Goal: Task Accomplishment & Management: Use online tool/utility

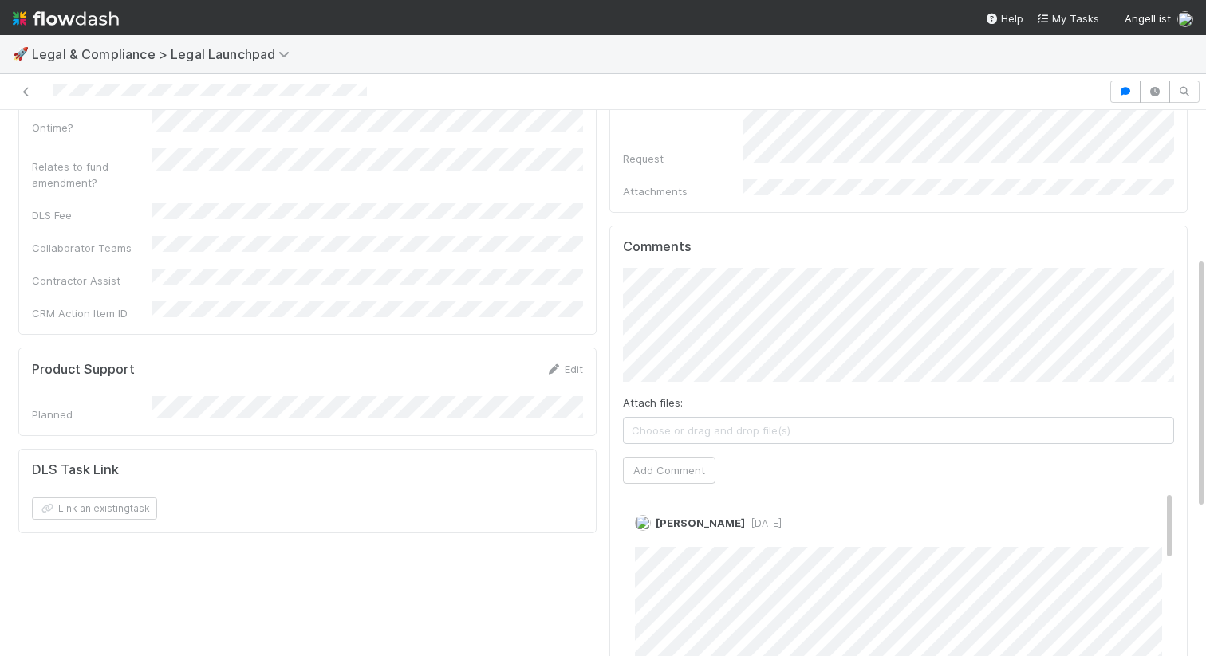
scroll to position [306, 0]
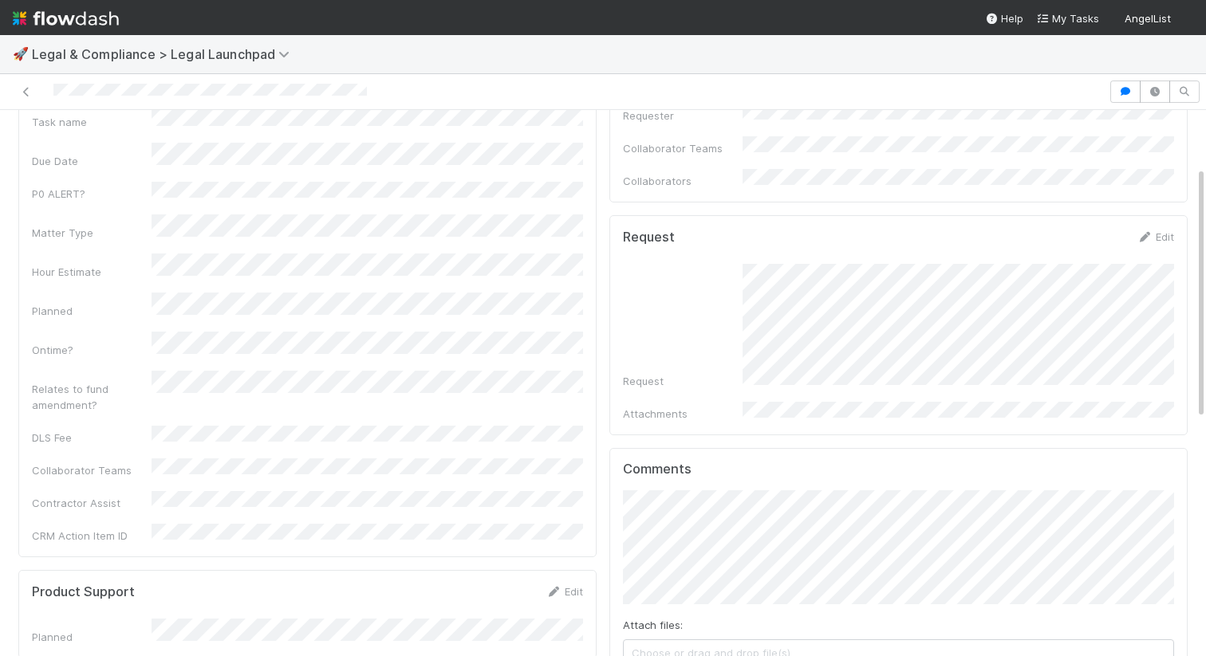
scroll to position [103, 0]
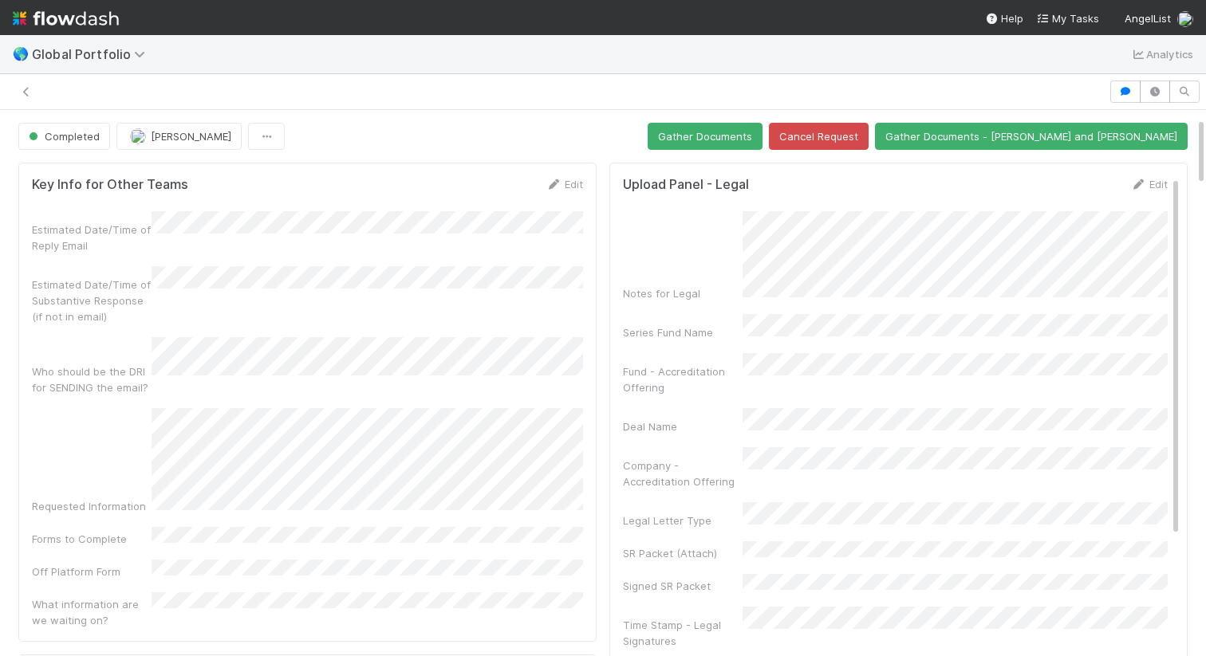
scroll to position [39, 0]
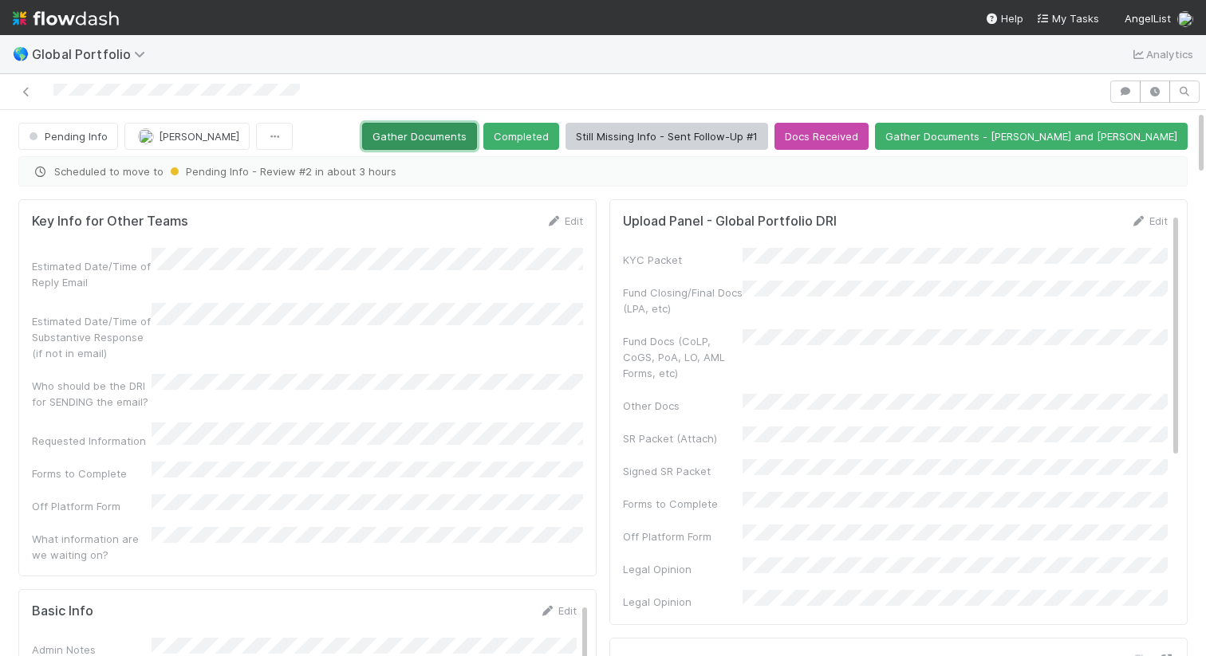
click at [477, 141] on button "Gather Documents" at bounding box center [419, 136] width 115 height 27
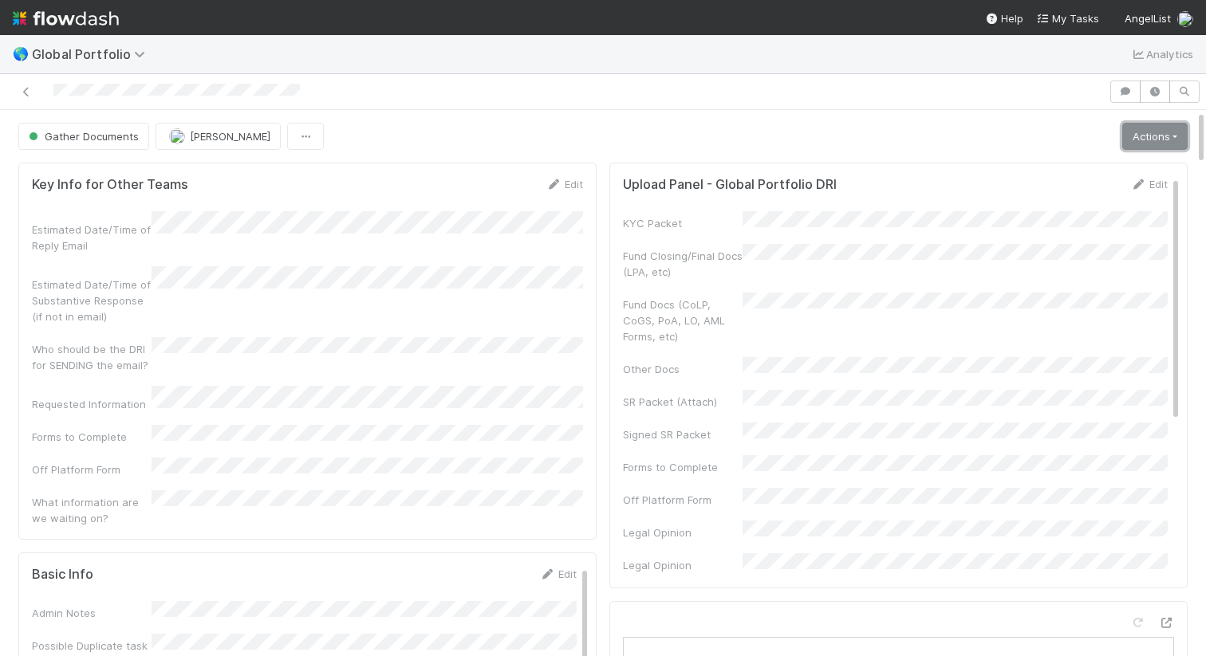
click at [1134, 139] on link "Actions" at bounding box center [1154, 136] width 65 height 27
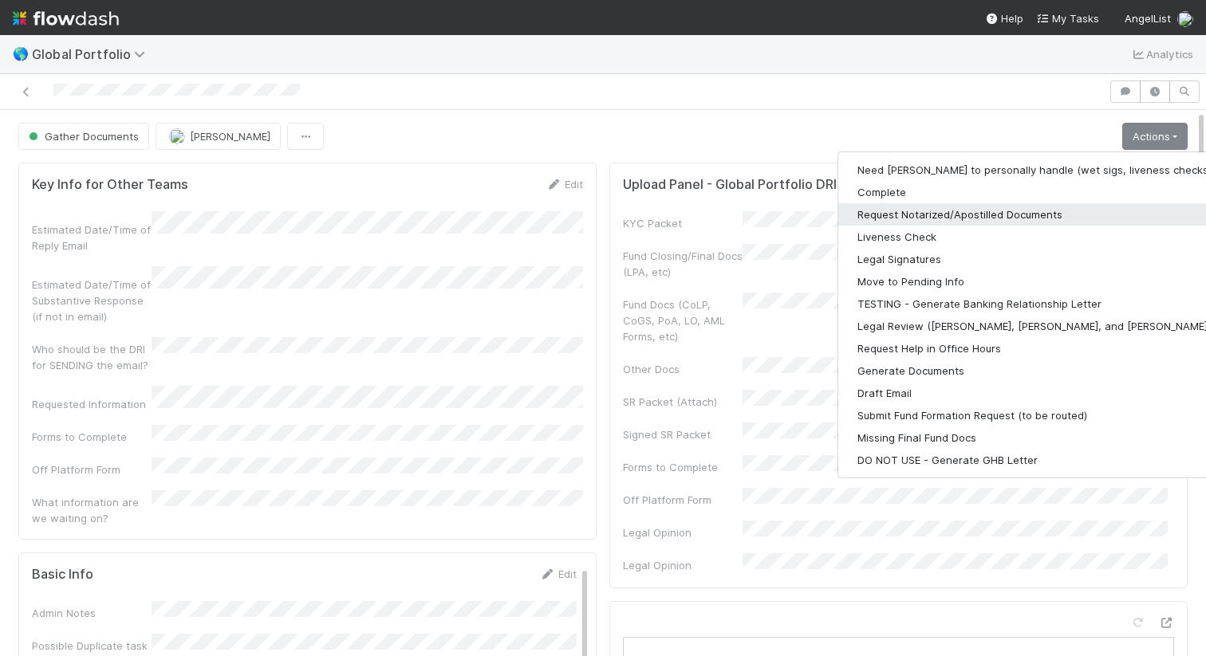
click at [1048, 210] on button "Request Notarized/Apostilled Documents" at bounding box center [1045, 214] width 415 height 22
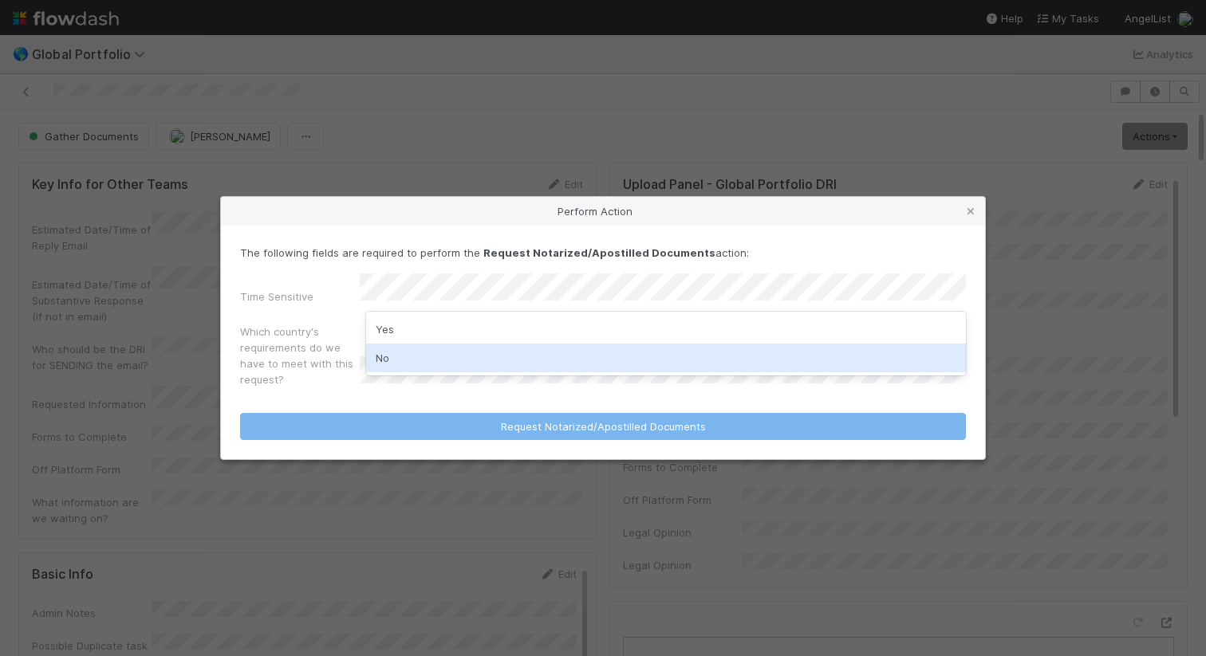
click at [637, 349] on div "No" at bounding box center [666, 358] width 600 height 29
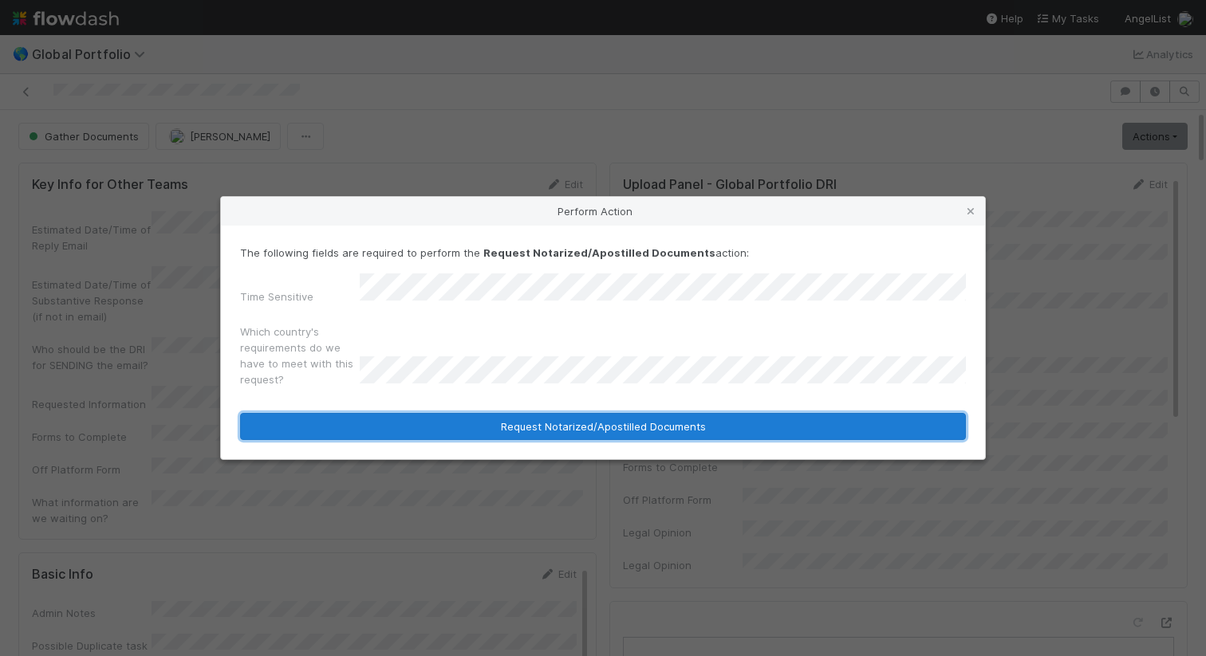
click at [642, 422] on button "Request Notarized/Apostilled Documents" at bounding box center [603, 426] width 726 height 27
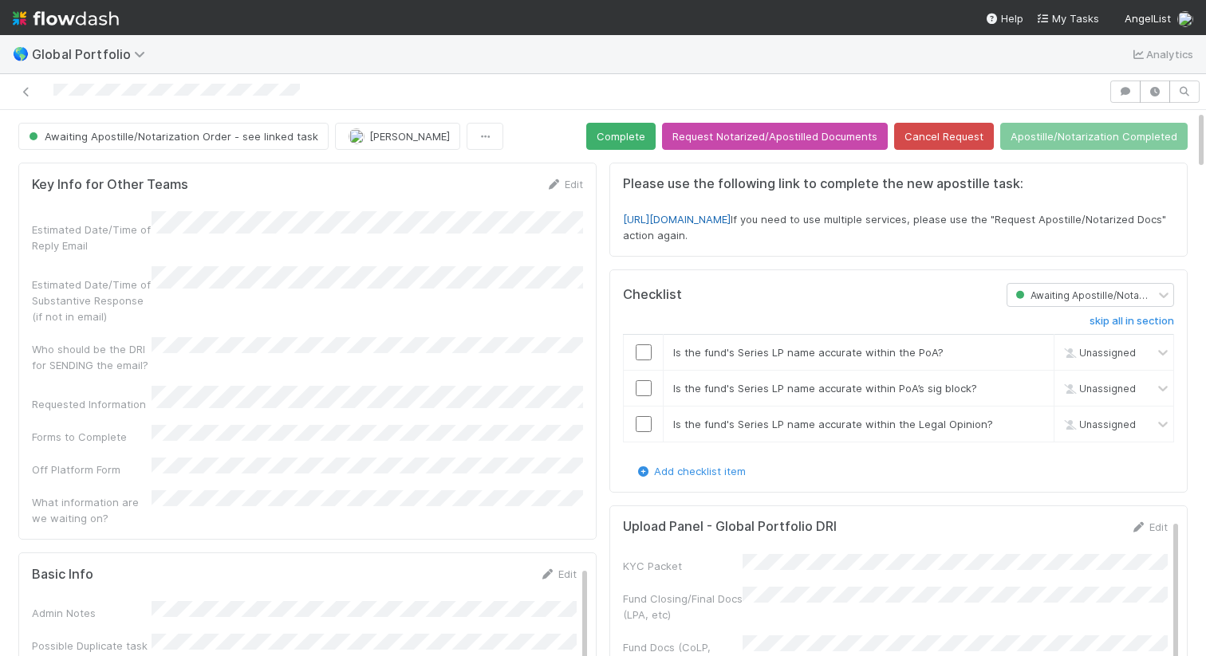
click at [730, 218] on link "https://forms.angellist.com/form_requests/pDmu3aEAhNYeWuhTi4Ws2MKY" at bounding box center [677, 219] width 108 height 13
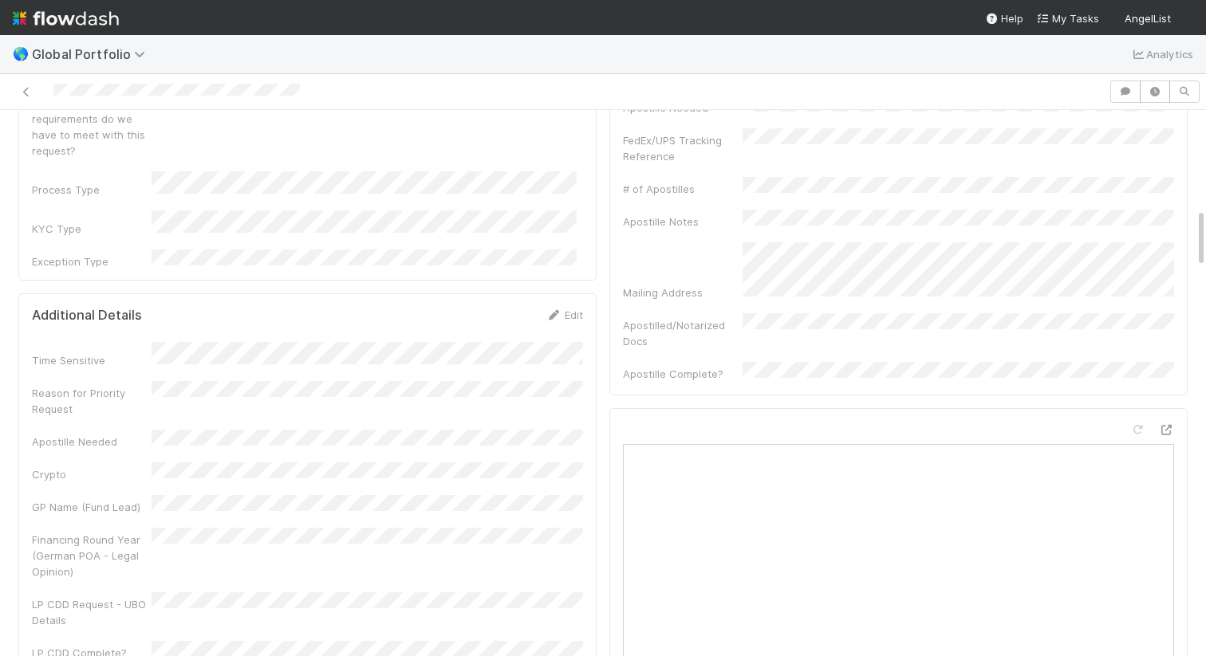
scroll to position [876, 0]
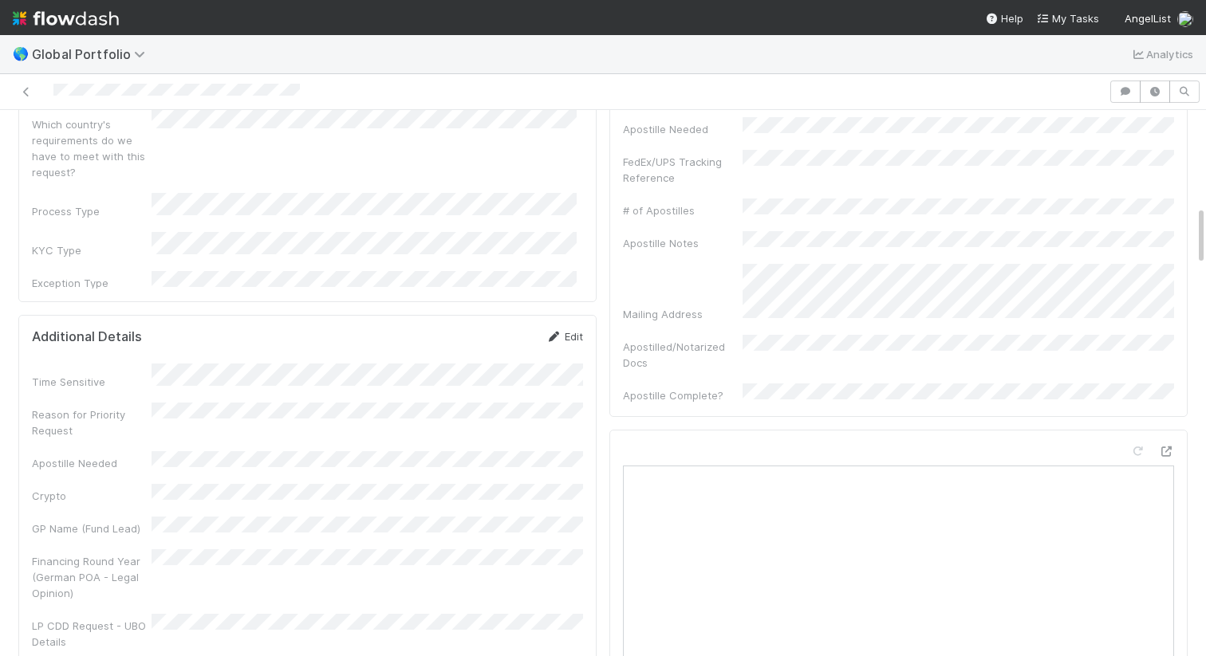
click at [575, 330] on link "Edit" at bounding box center [563, 336] width 37 height 13
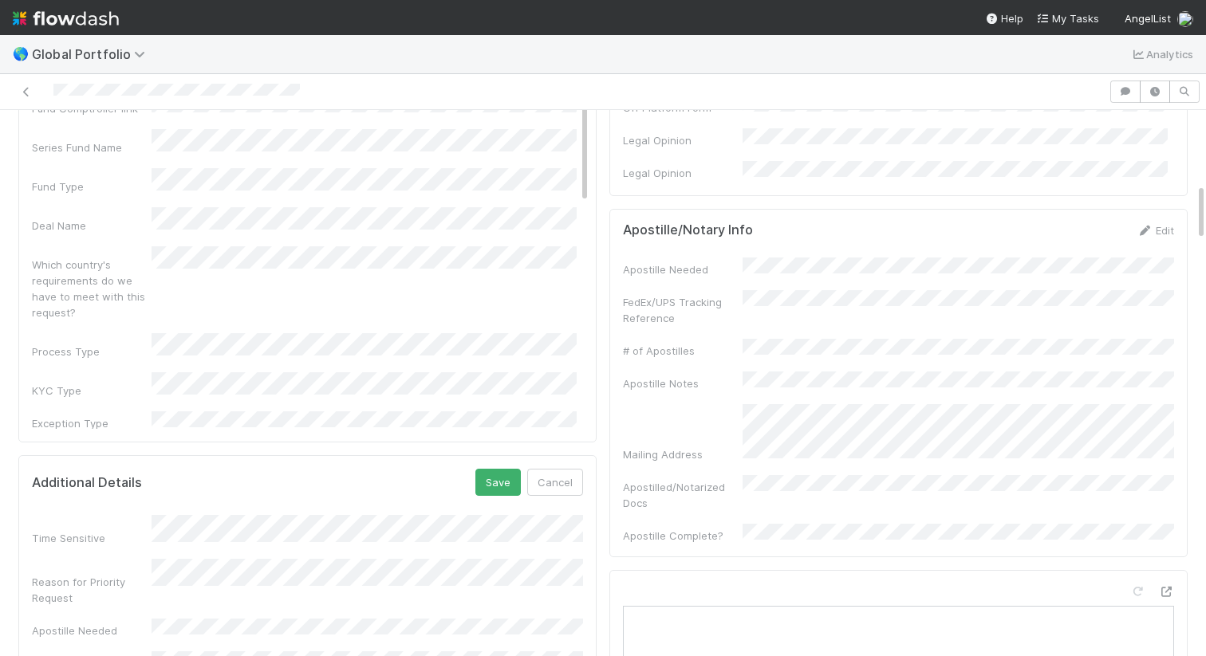
scroll to position [694, 0]
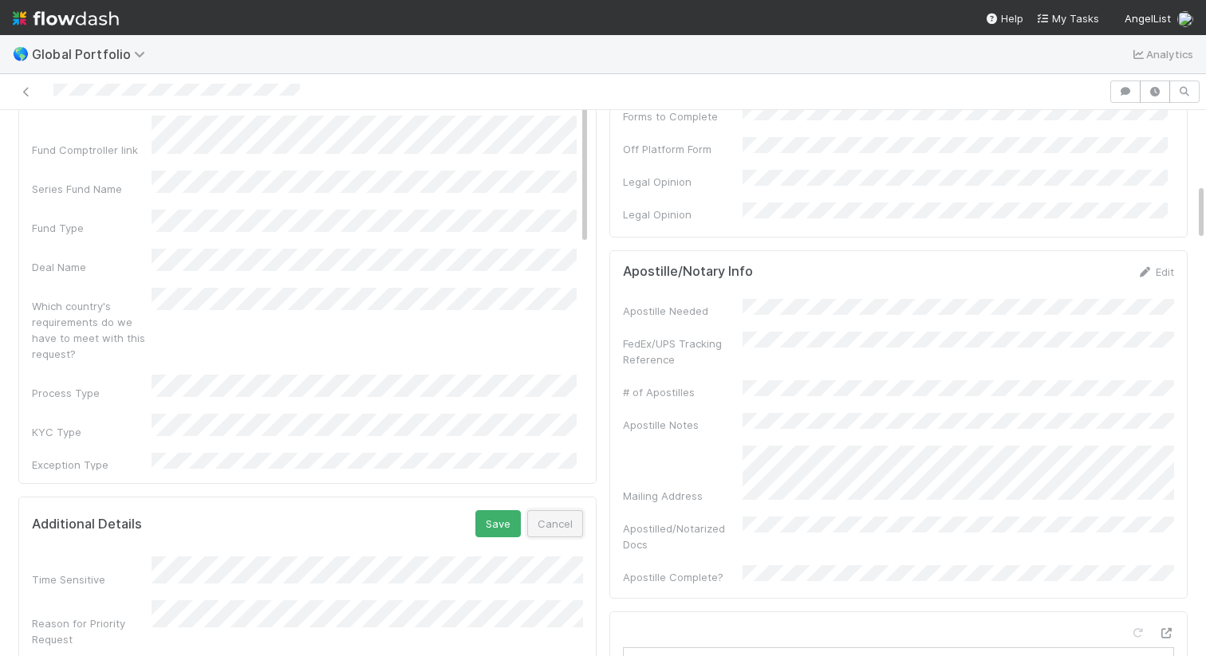
click at [562, 510] on button "Cancel" at bounding box center [555, 523] width 56 height 27
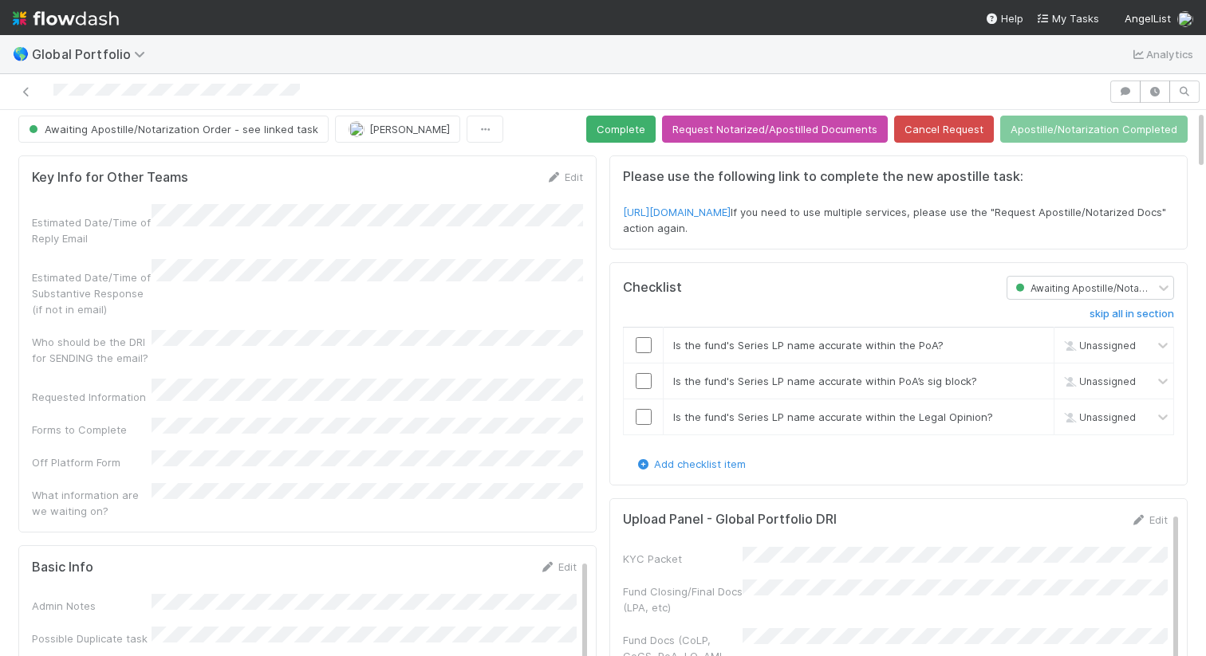
scroll to position [0, 0]
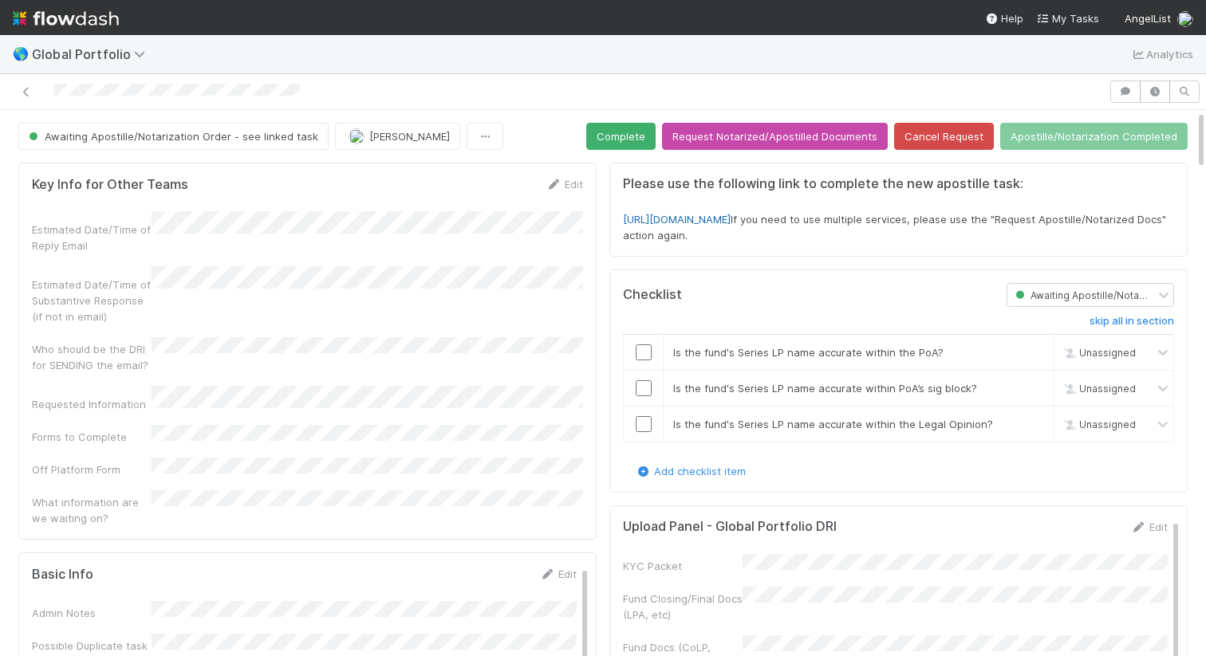
click at [730, 214] on link "https://forms.angellist.com/form_requests/pDmu3aEAhNYeWuhTi4Ws2MKY" at bounding box center [677, 219] width 108 height 13
click at [102, 43] on div "🌎 Global Portfolio Analytics" at bounding box center [603, 54] width 1206 height 38
click at [102, 46] on span "Global Portfolio" at bounding box center [92, 54] width 121 height 16
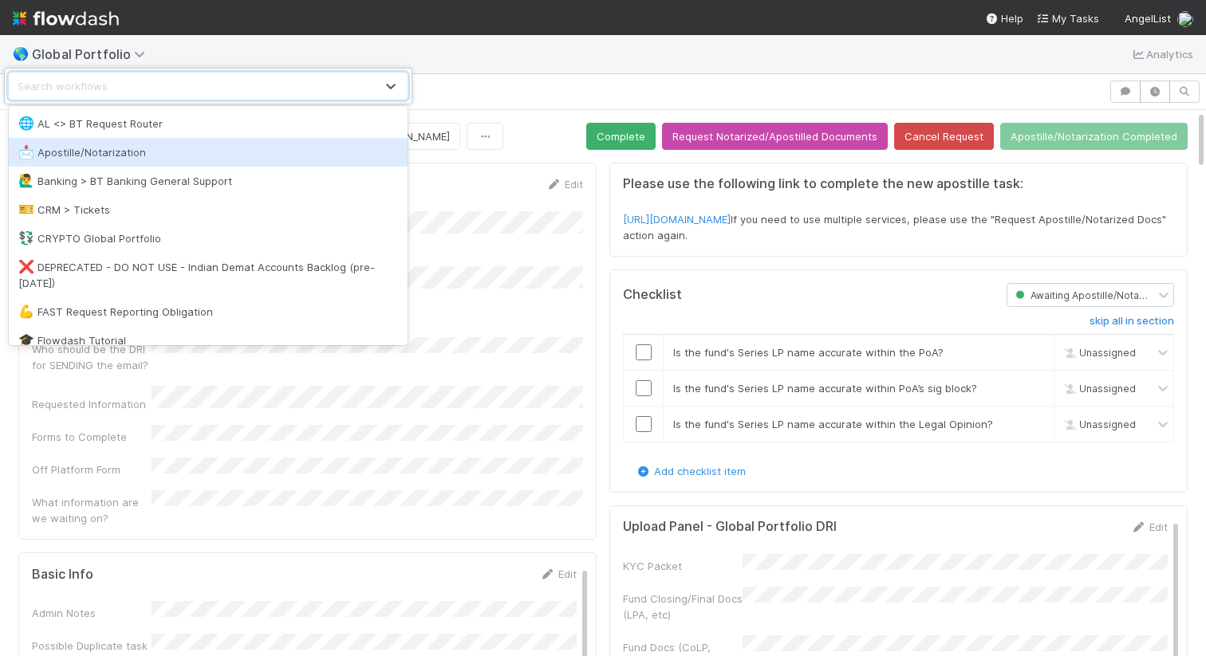
click at [123, 151] on div "📩 Apostille/Notarization" at bounding box center [208, 152] width 380 height 16
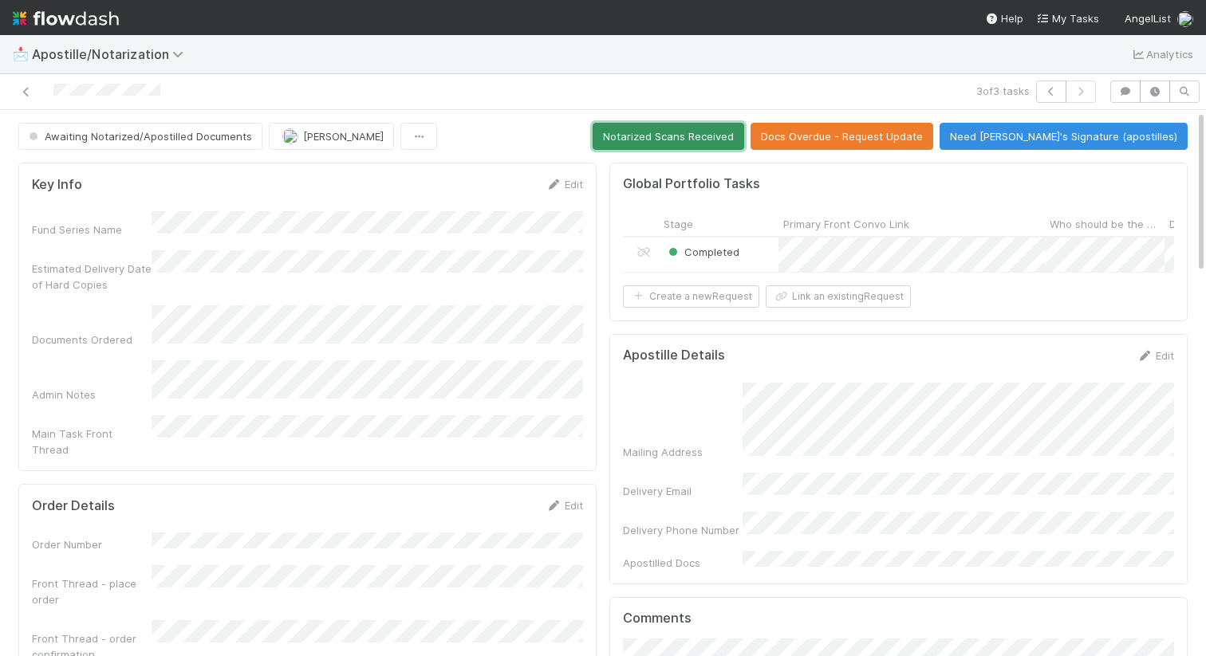
click at [744, 140] on button "Notarized Scans Received" at bounding box center [669, 136] width 152 height 27
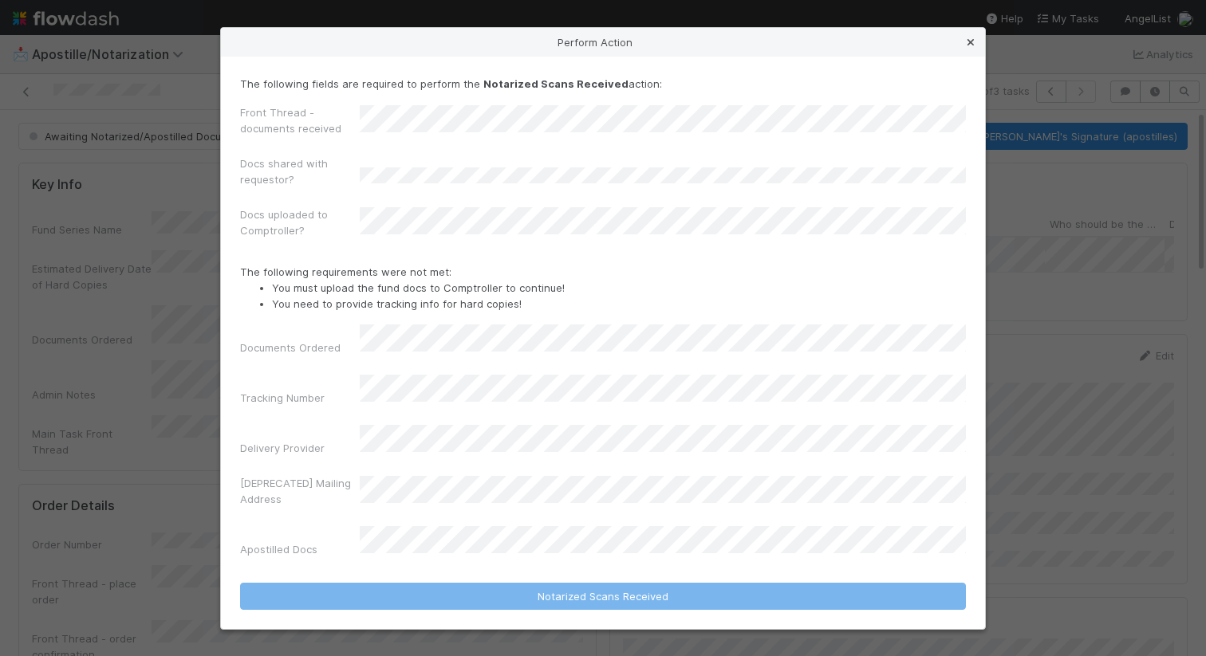
click at [966, 48] on icon at bounding box center [971, 42] width 16 height 10
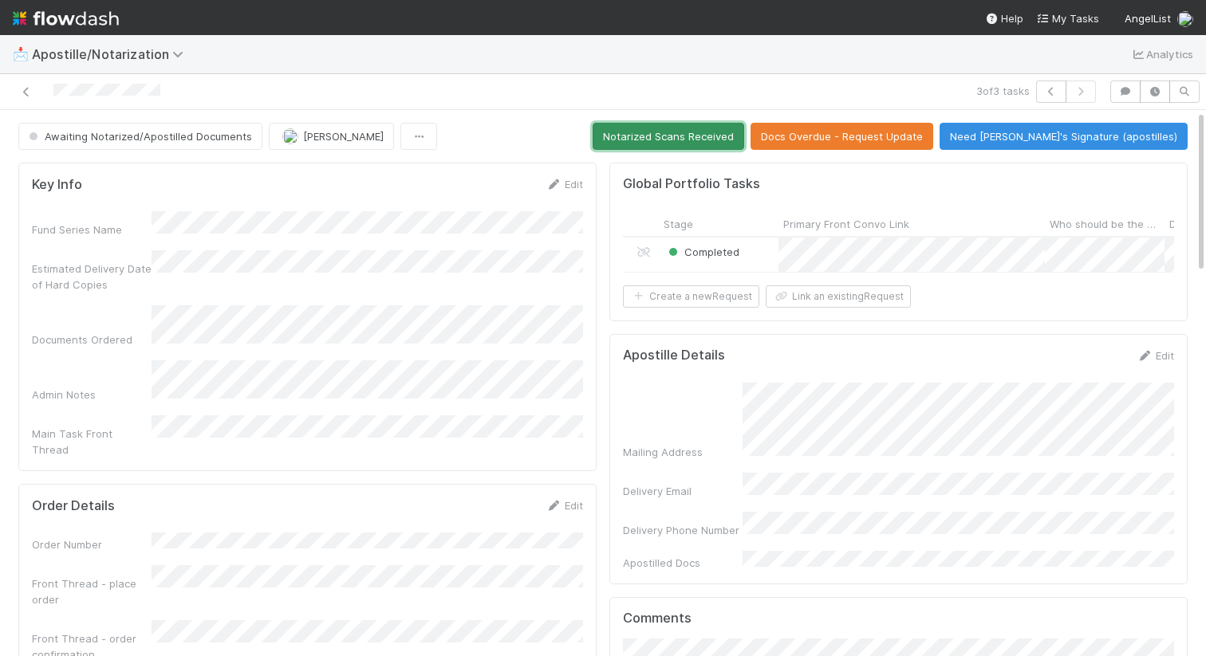
click at [738, 146] on button "Notarized Scans Received" at bounding box center [669, 136] width 152 height 27
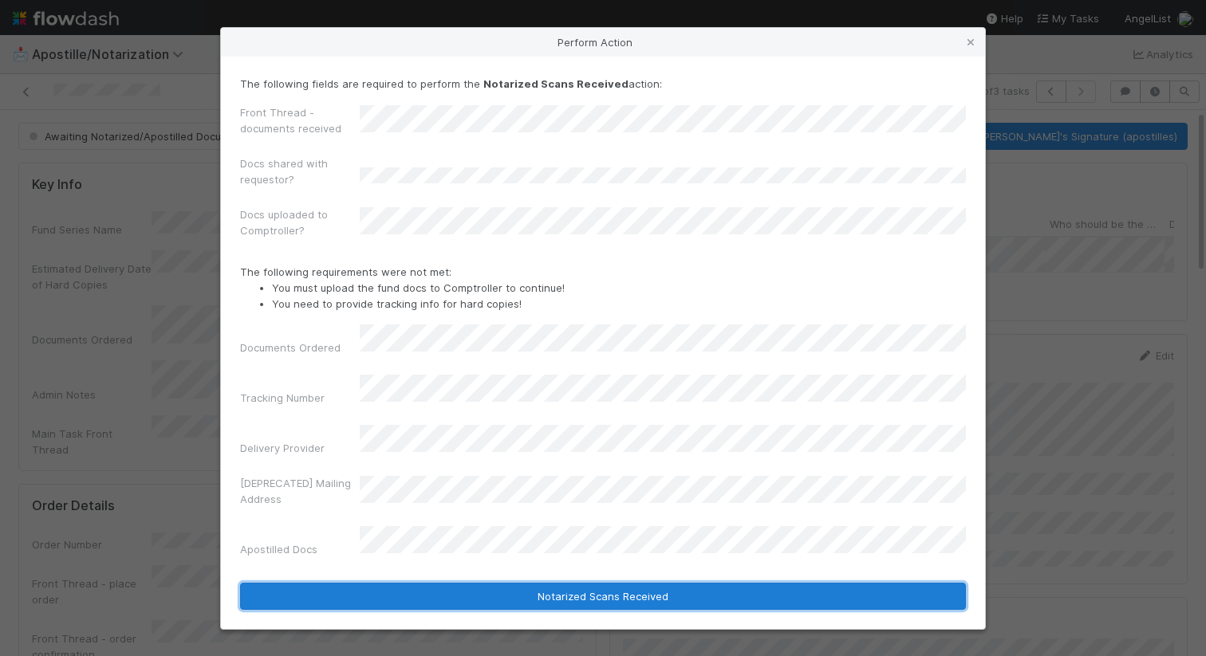
click at [547, 583] on button "Notarized Scans Received" at bounding box center [603, 596] width 726 height 27
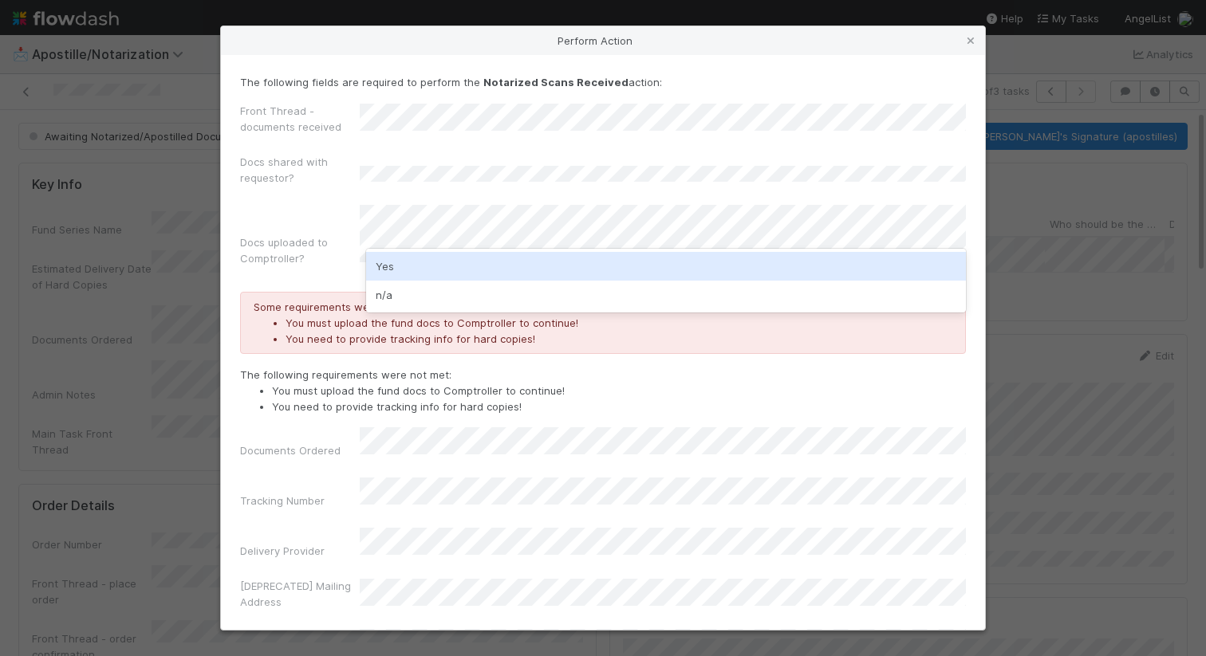
click at [520, 266] on div "Yes" at bounding box center [666, 266] width 600 height 29
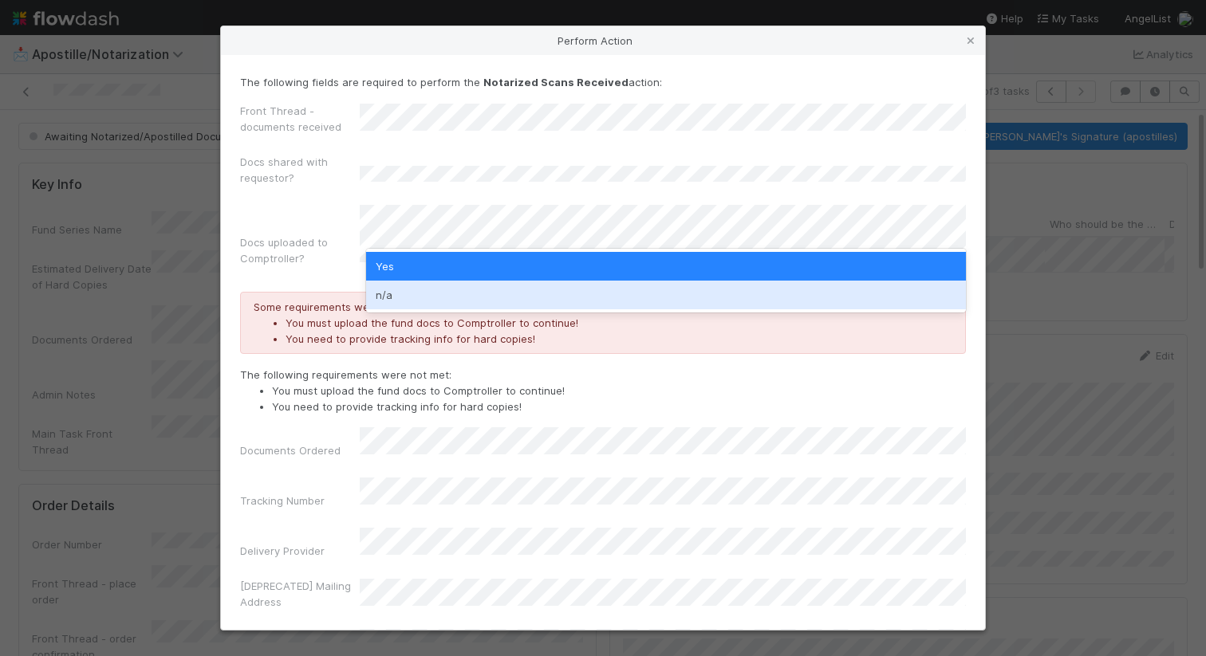
click at [534, 294] on div "n/a" at bounding box center [666, 295] width 600 height 29
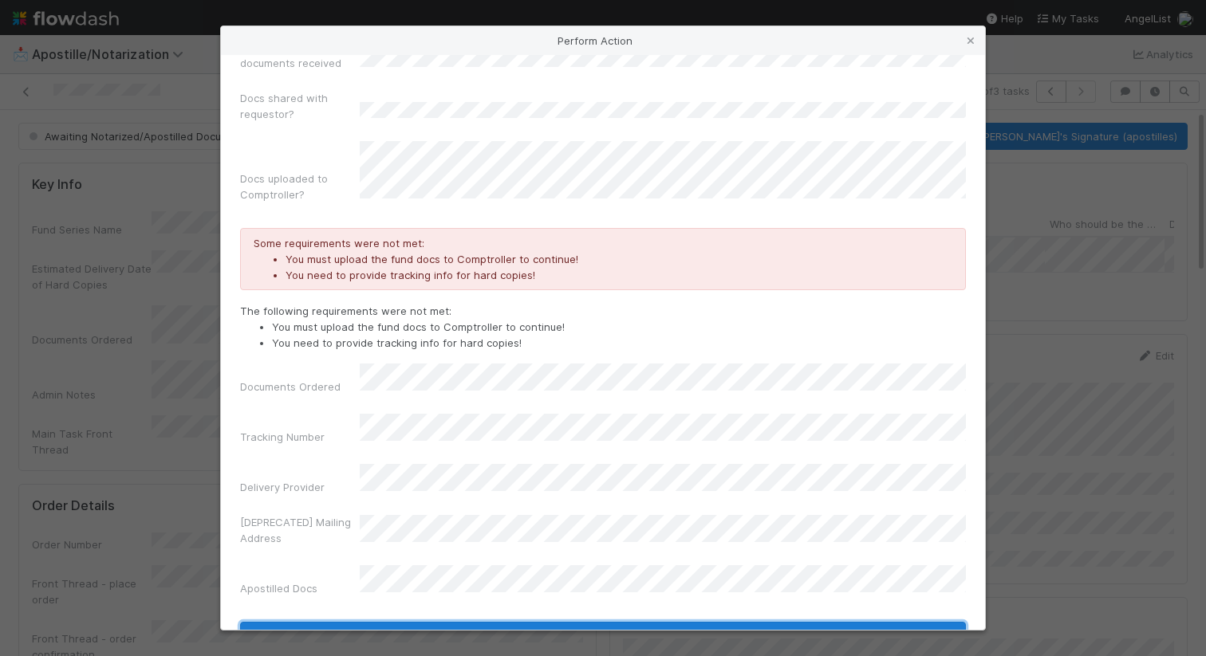
click at [490, 622] on button "Notarized Scans Received" at bounding box center [603, 635] width 726 height 27
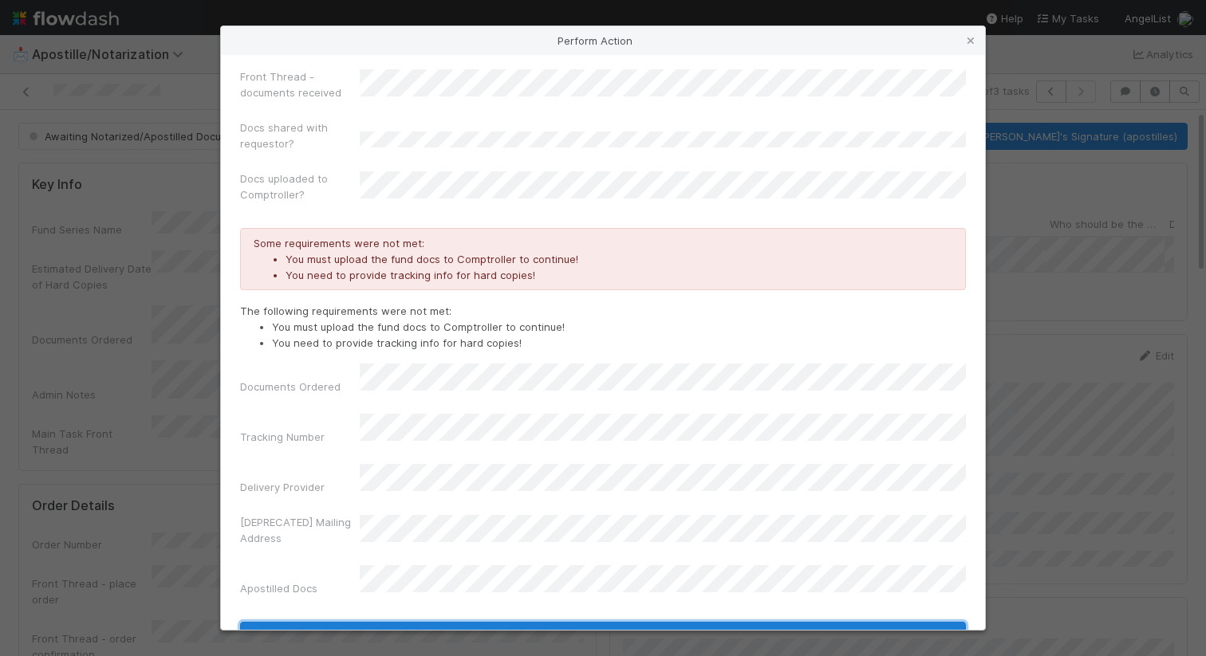
click at [483, 622] on button "Notarized Scans Received" at bounding box center [603, 635] width 726 height 27
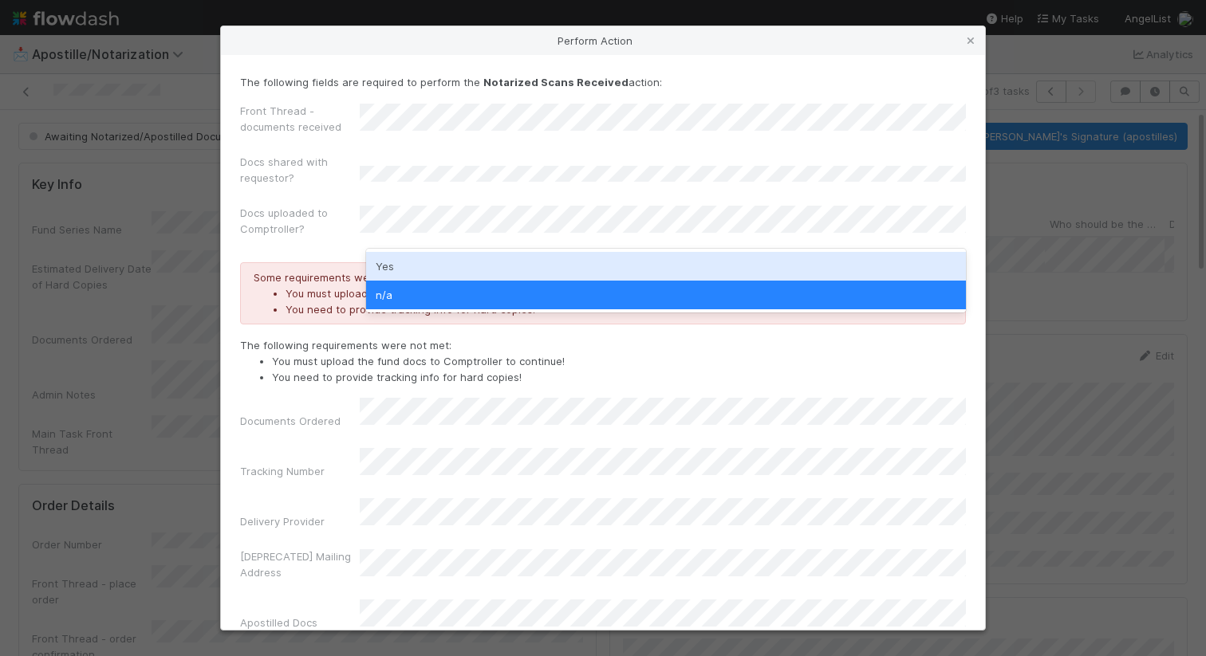
click at [498, 262] on div "Yes" at bounding box center [666, 266] width 600 height 29
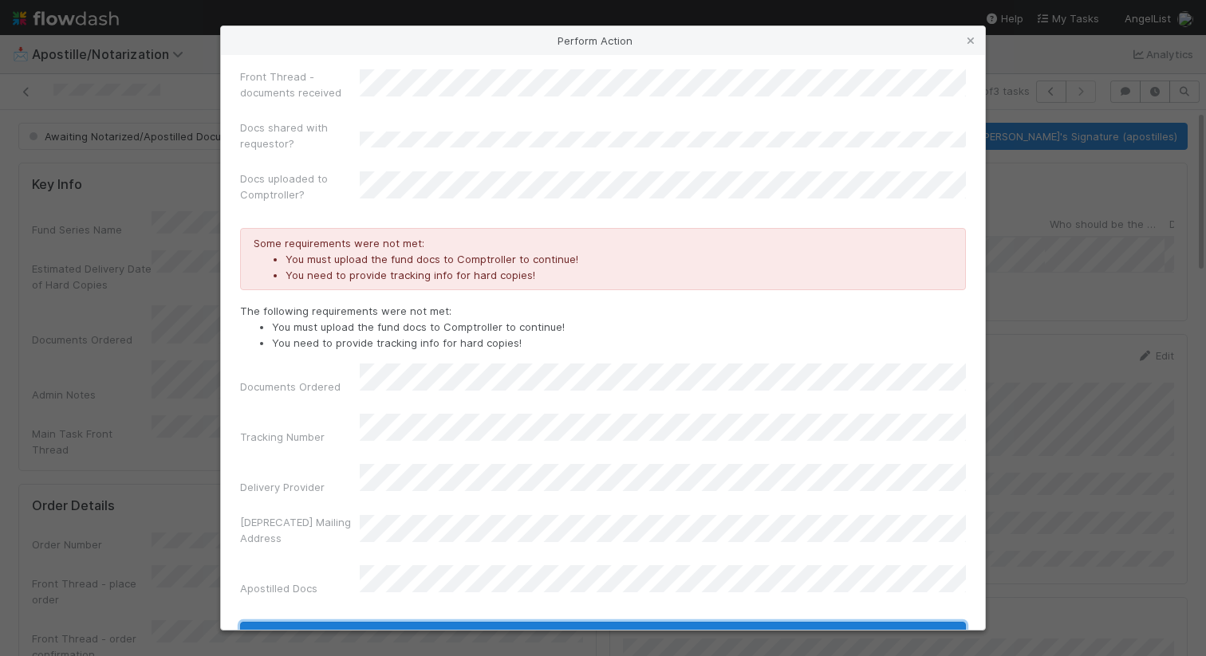
click at [506, 622] on button "Notarized Scans Received" at bounding box center [603, 635] width 726 height 27
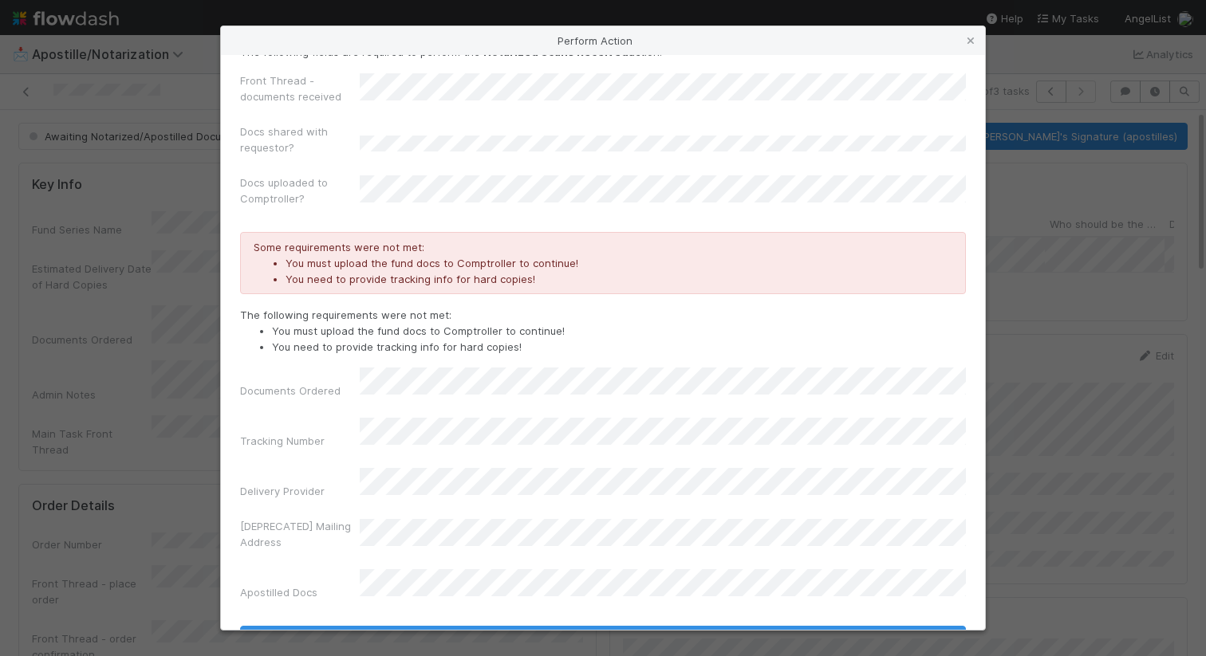
scroll to position [34, 0]
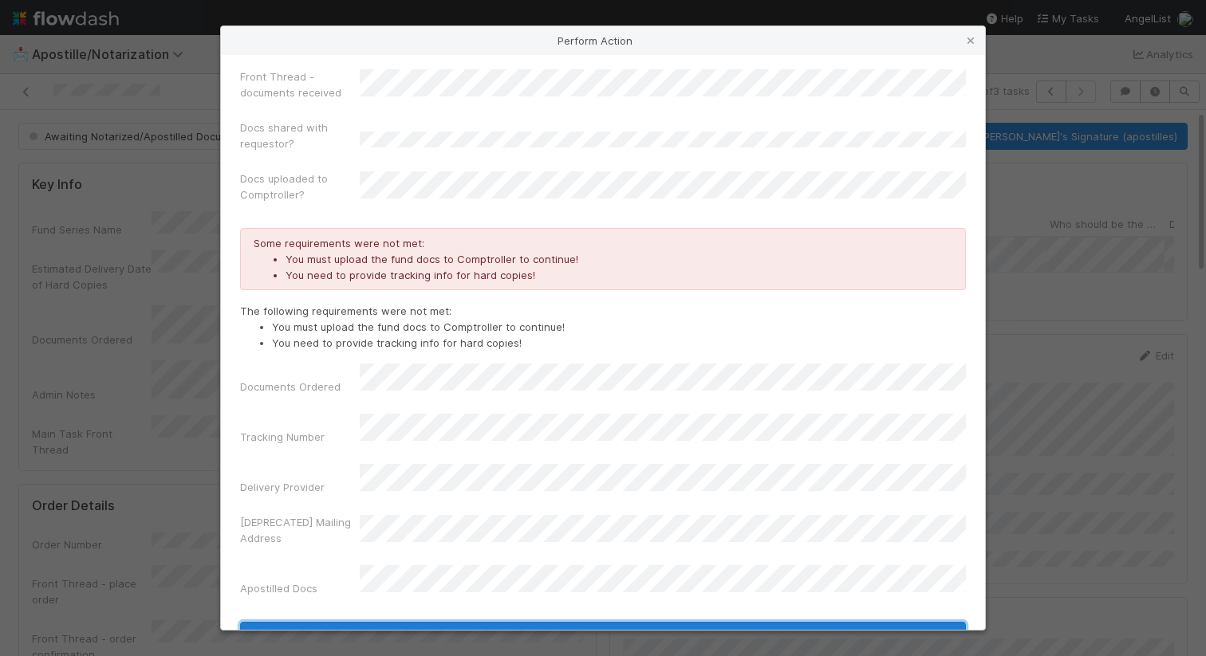
click at [528, 622] on button "Notarized Scans Received" at bounding box center [603, 635] width 726 height 27
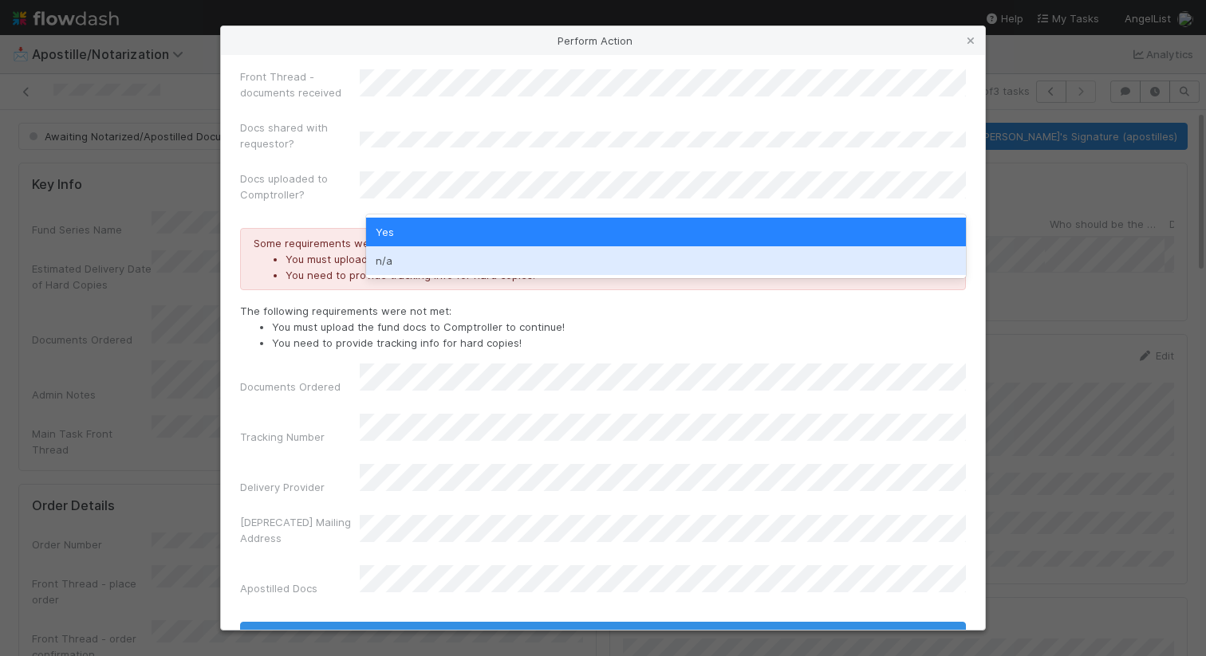
click at [439, 256] on div "n/a" at bounding box center [666, 260] width 600 height 29
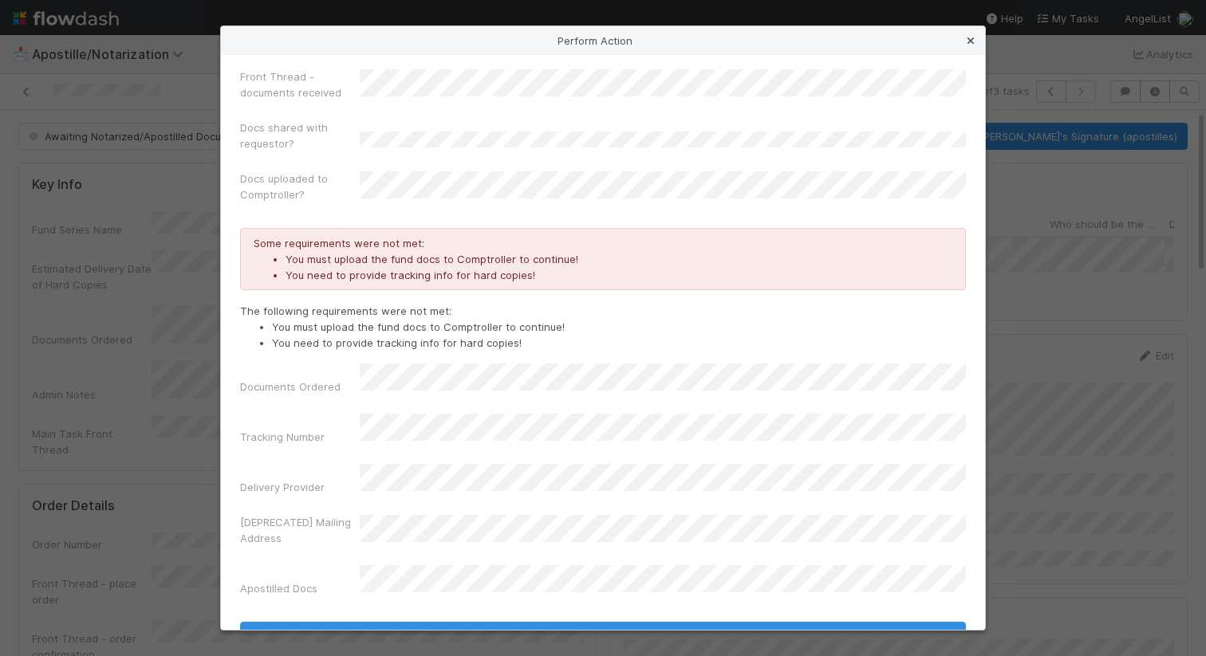
click at [973, 44] on icon at bounding box center [971, 41] width 16 height 10
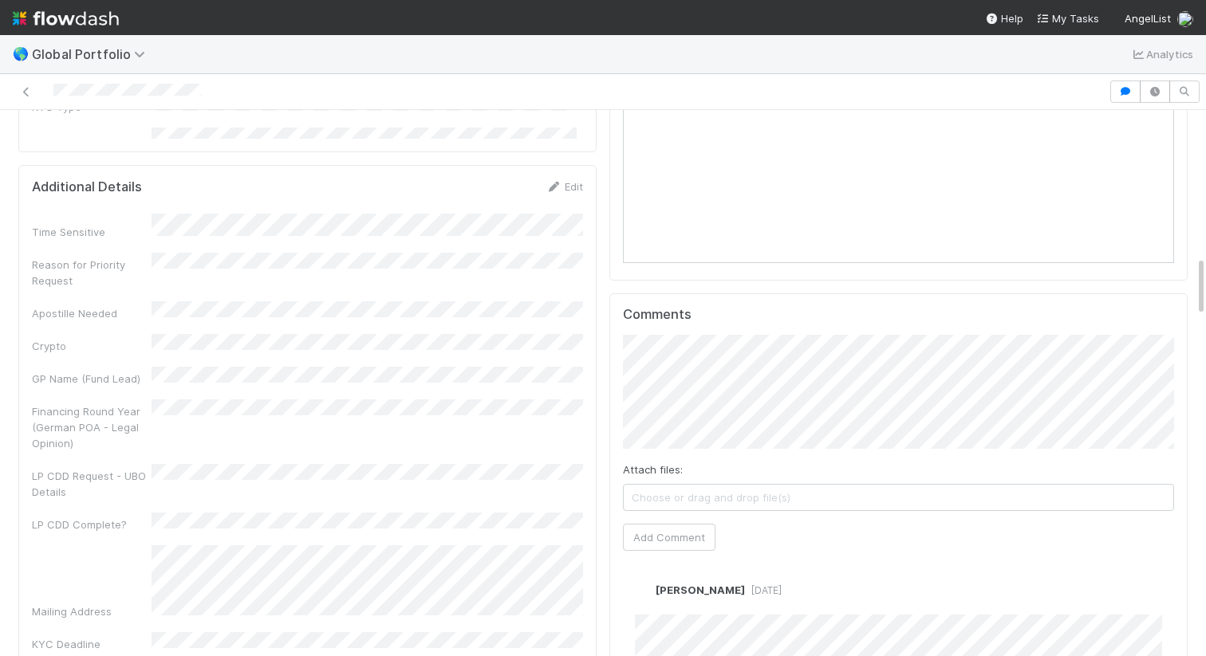
scroll to position [1487, 0]
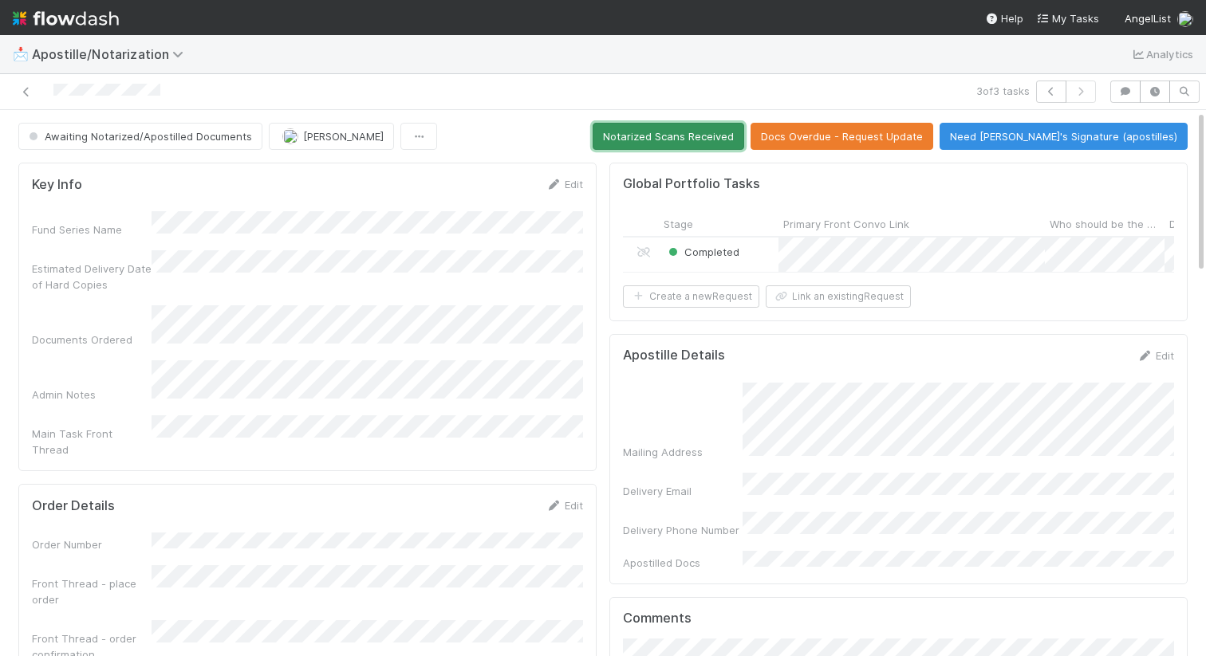
click at [694, 138] on button "Notarized Scans Received" at bounding box center [669, 136] width 152 height 27
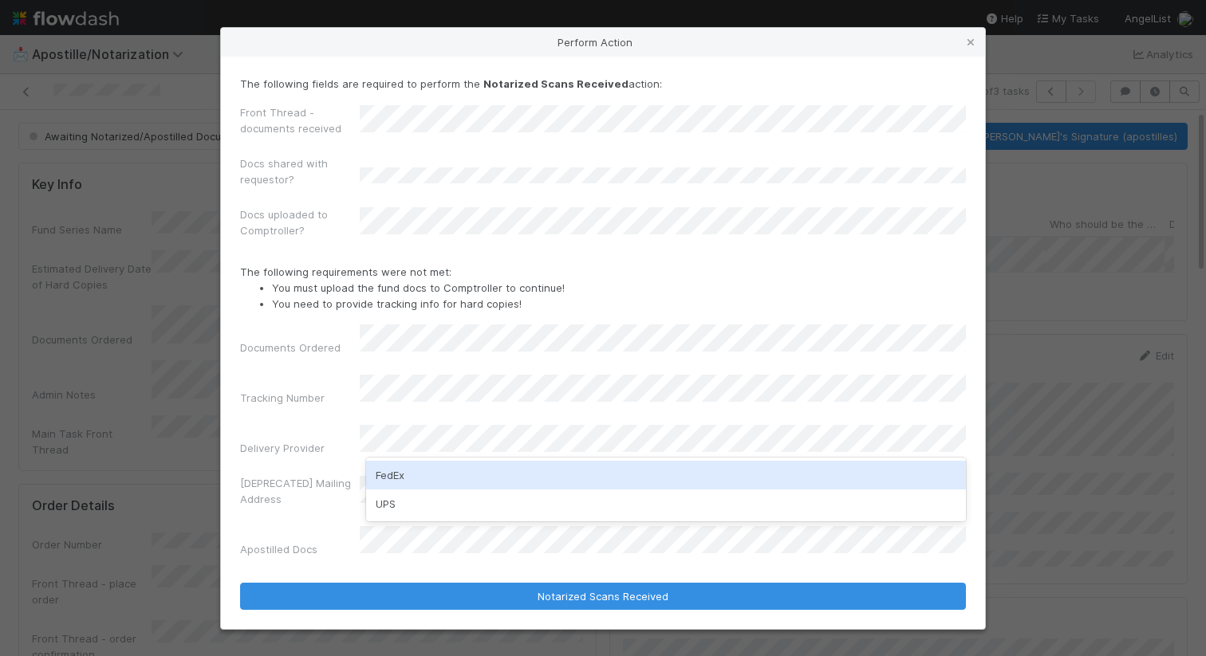
click at [475, 472] on div "FedEx" at bounding box center [666, 475] width 600 height 29
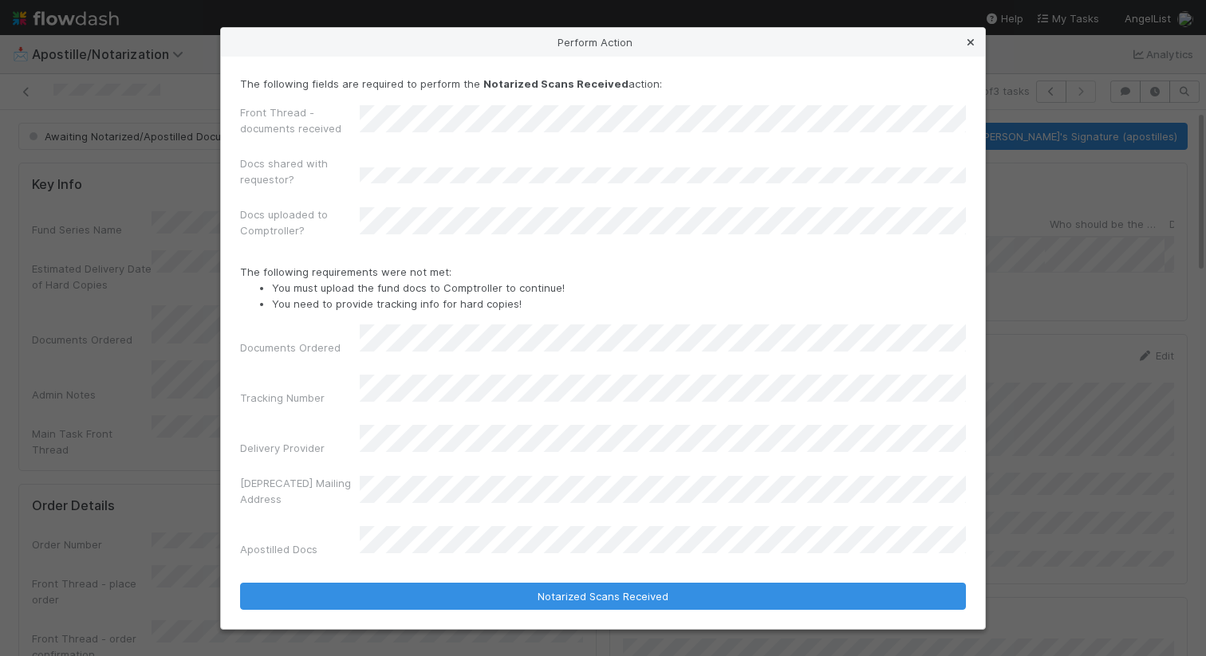
click at [967, 48] on icon at bounding box center [971, 42] width 16 height 10
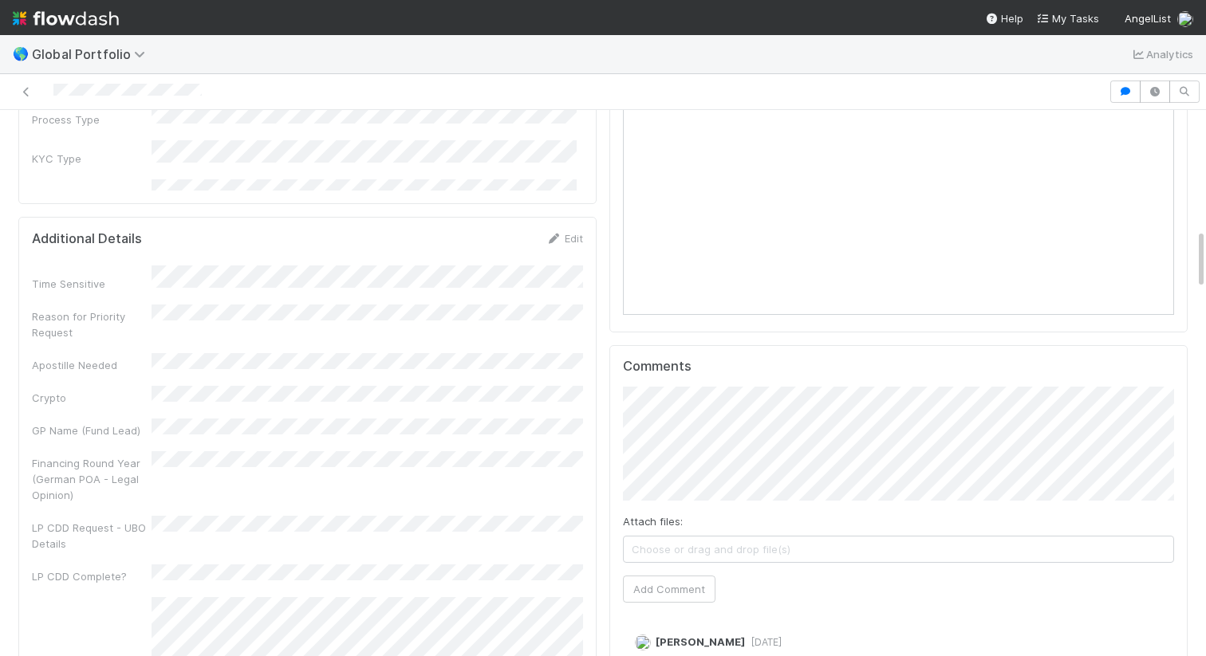
scroll to position [1518, 0]
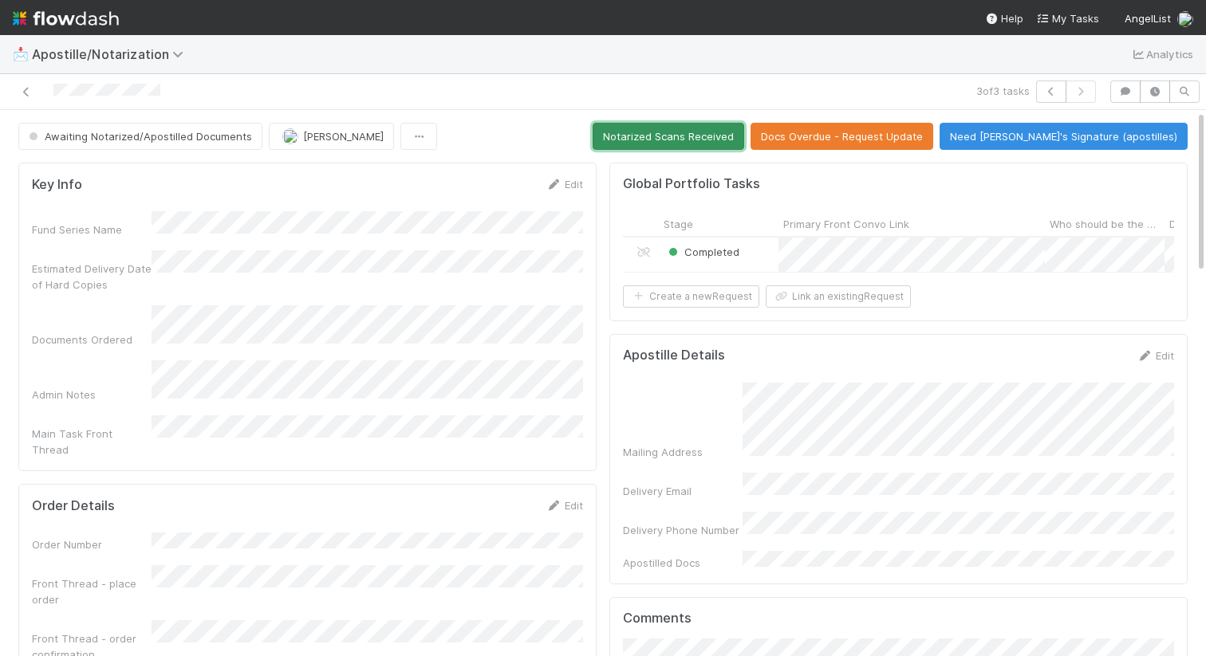
click at [708, 146] on button "Notarized Scans Received" at bounding box center [669, 136] width 152 height 27
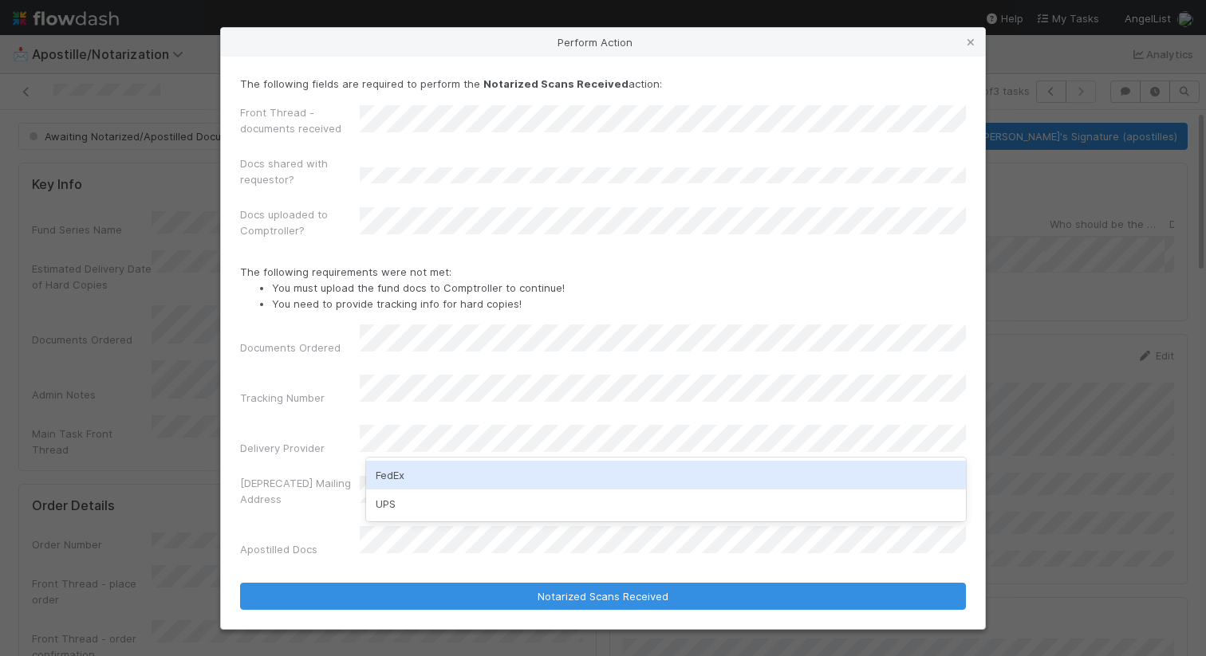
click at [434, 468] on div "FedEx" at bounding box center [666, 475] width 600 height 29
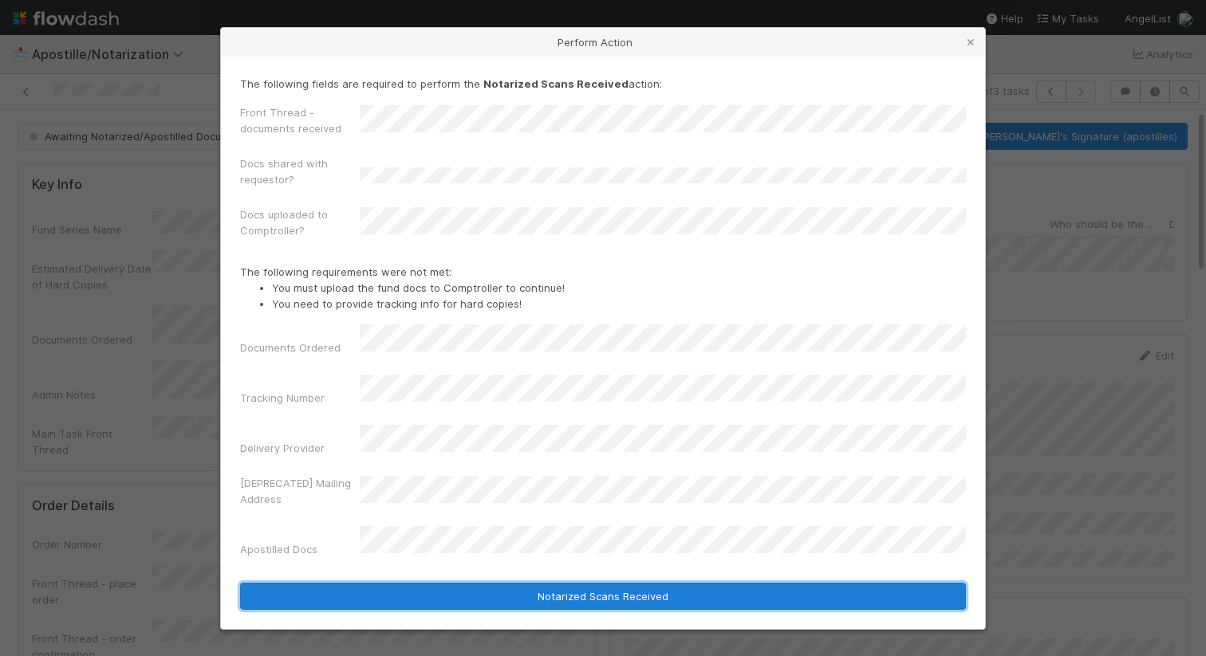
click at [510, 583] on button "Notarized Scans Received" at bounding box center [603, 596] width 726 height 27
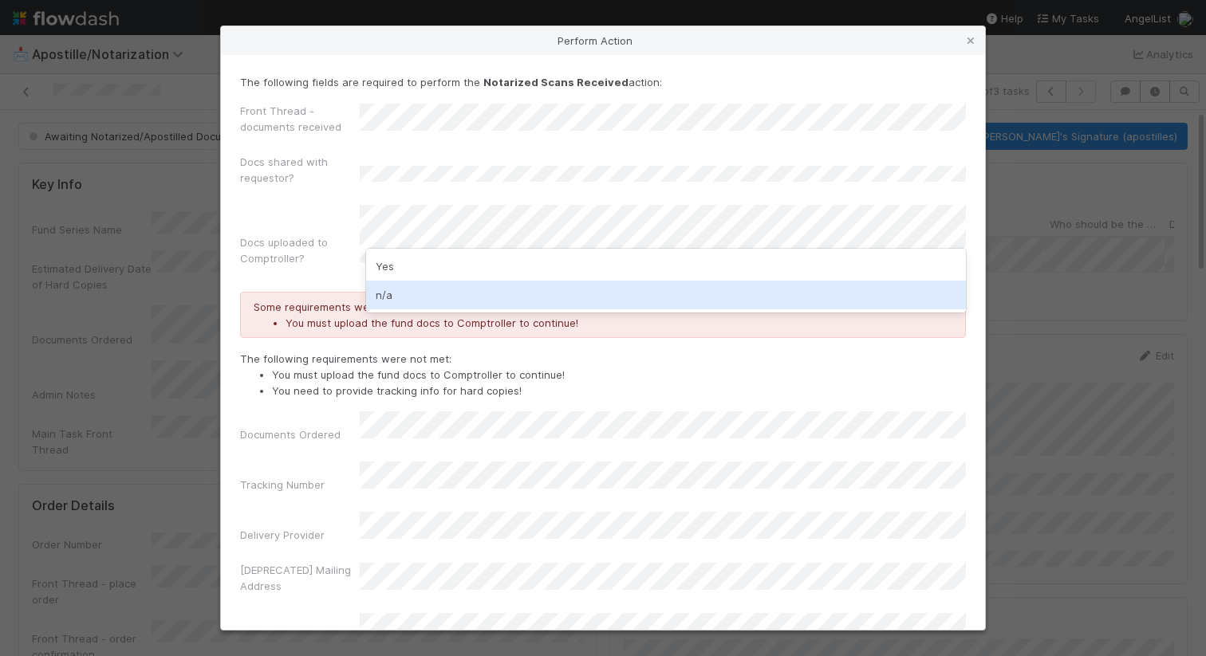
click at [599, 284] on div "n/a" at bounding box center [666, 295] width 600 height 29
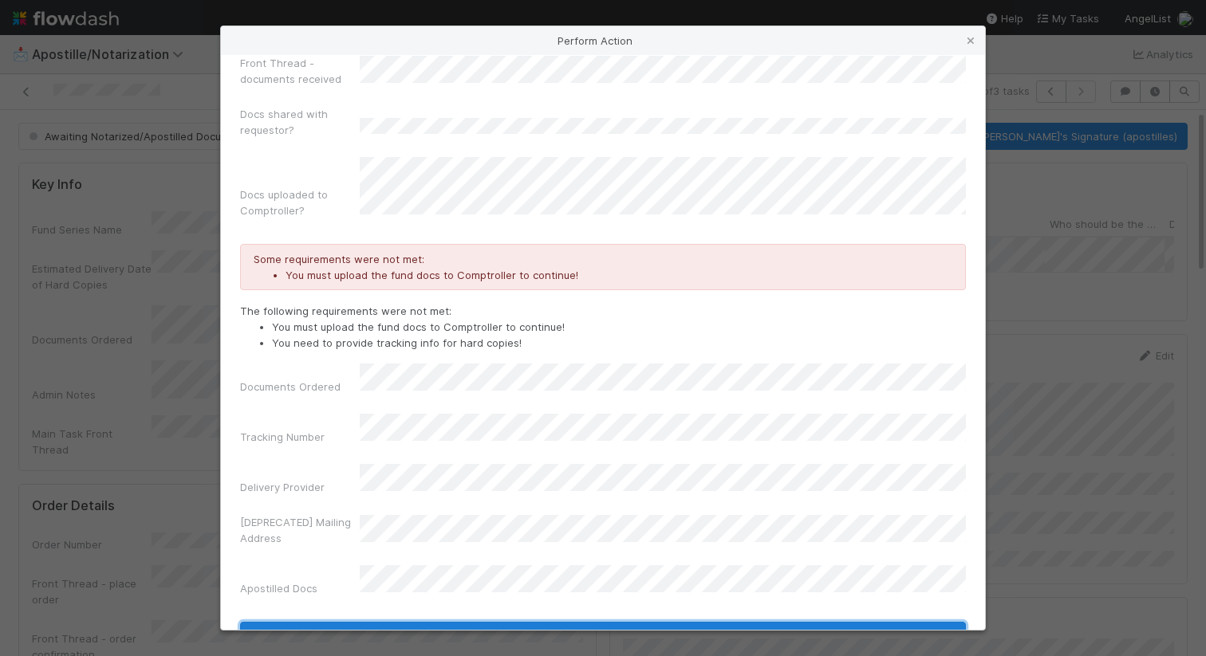
click at [534, 622] on button "Notarized Scans Received" at bounding box center [603, 635] width 726 height 27
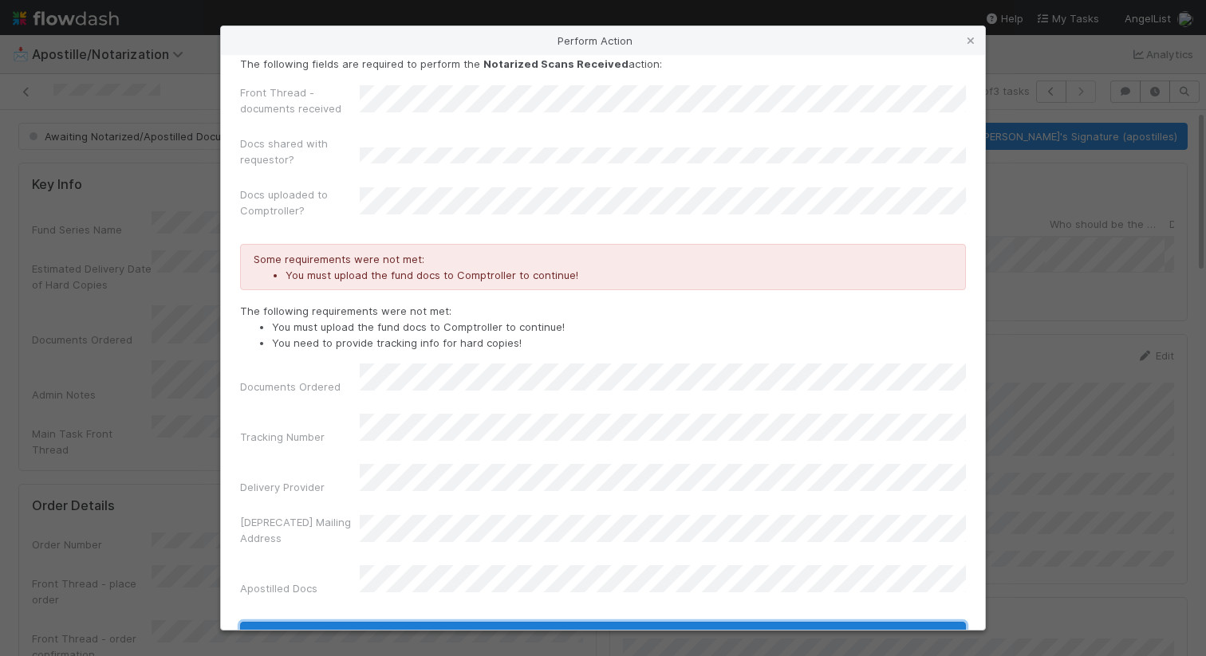
click at [558, 622] on button "Notarized Scans Received" at bounding box center [603, 635] width 726 height 27
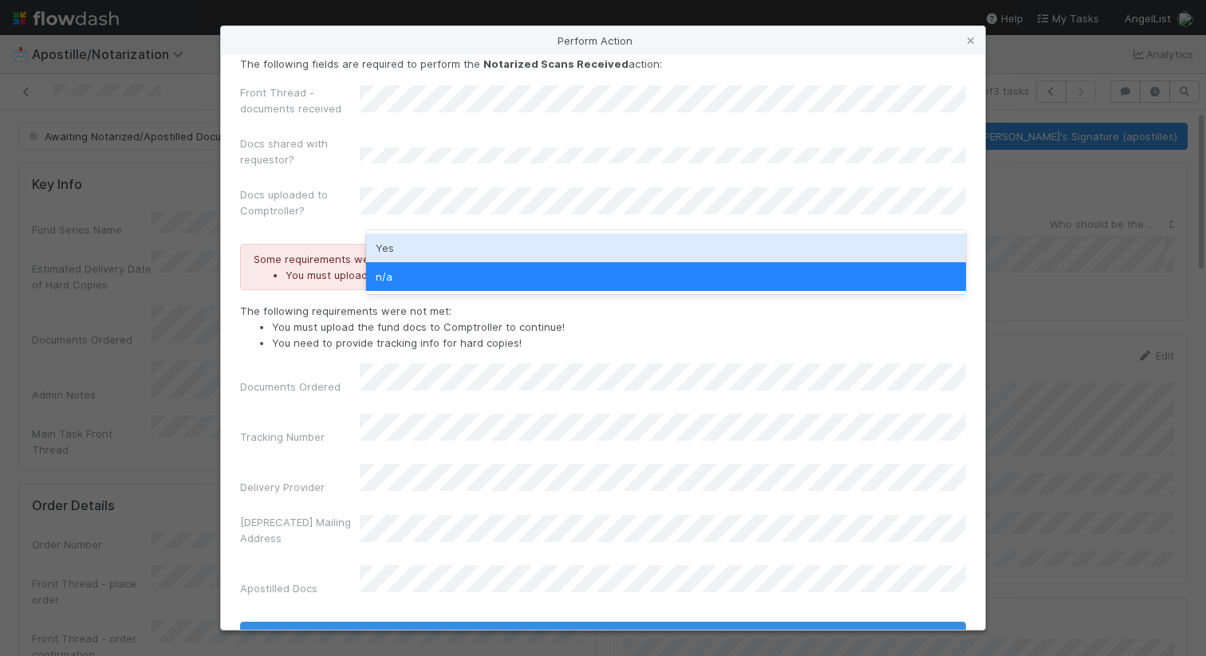
click at [624, 251] on div "Yes" at bounding box center [666, 248] width 600 height 29
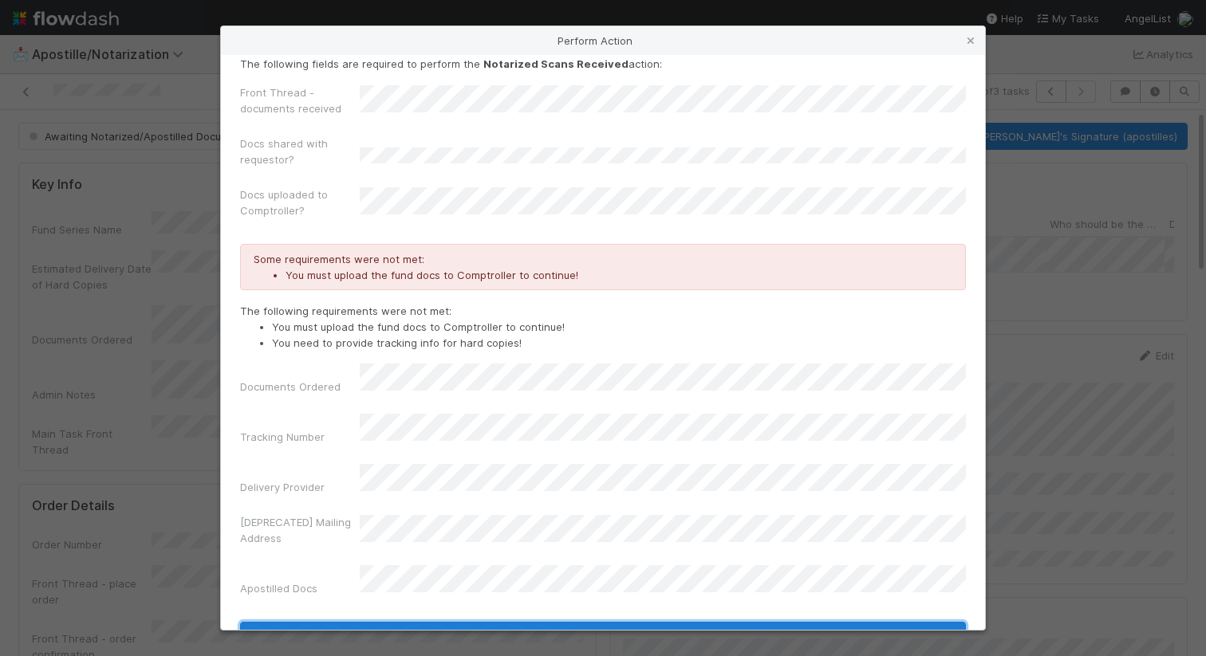
click at [604, 622] on button "Notarized Scans Received" at bounding box center [603, 635] width 726 height 27
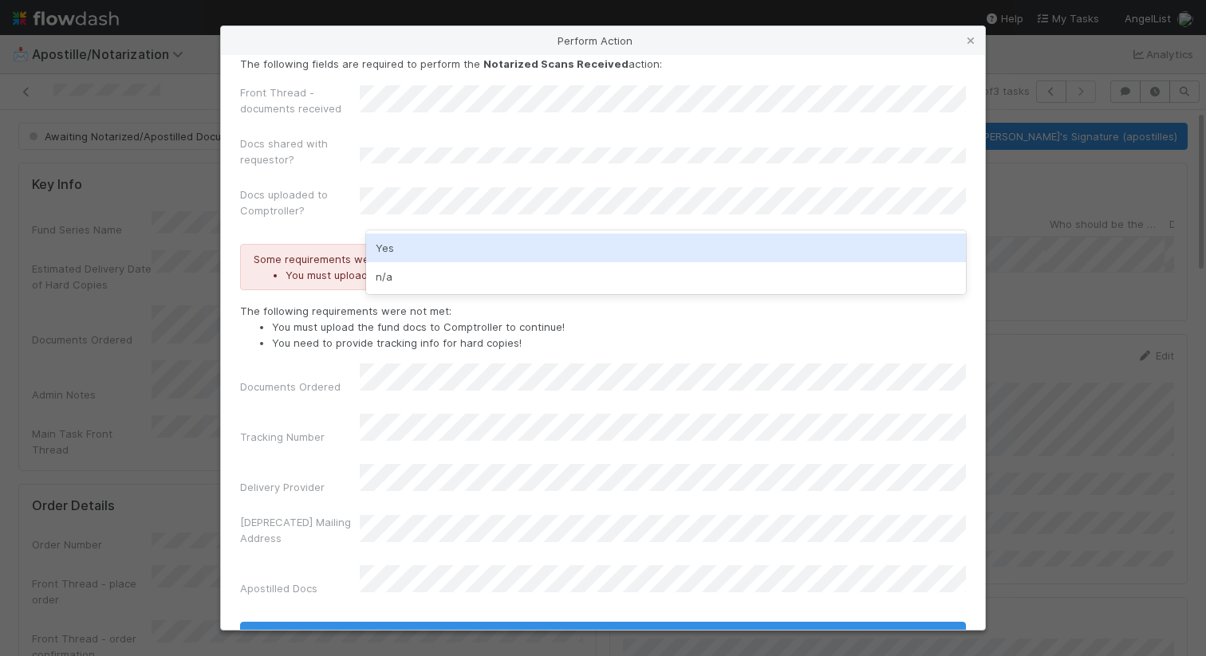
click at [707, 249] on div "Yes" at bounding box center [666, 248] width 600 height 29
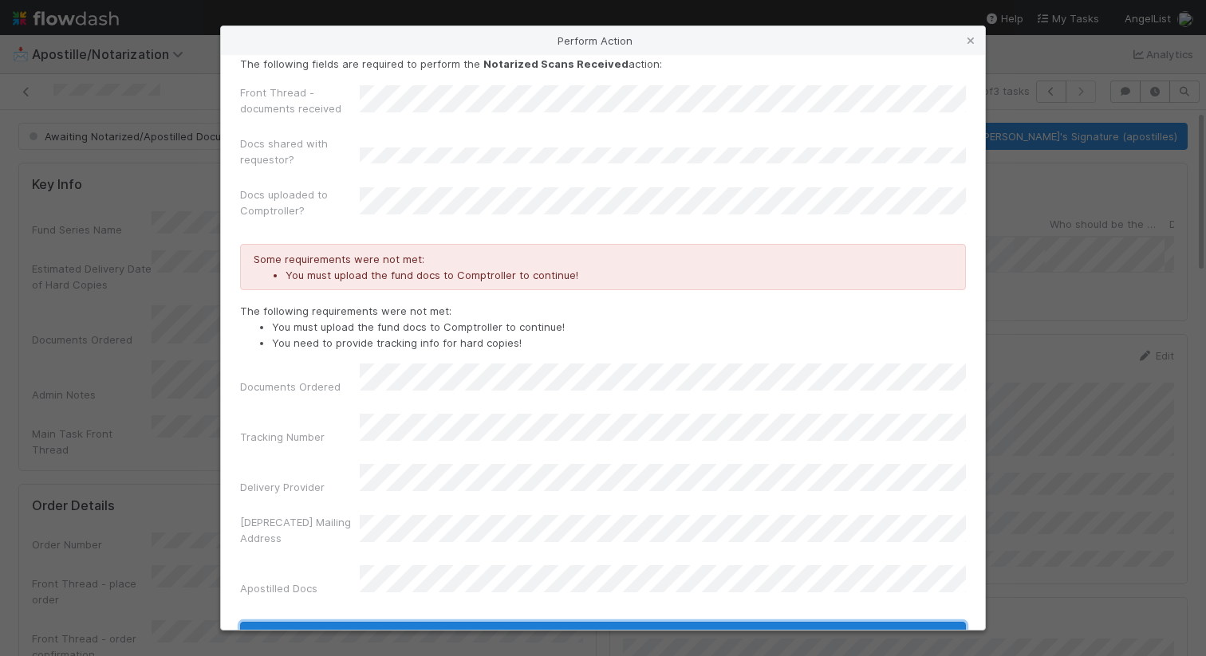
click at [713, 622] on button "Notarized Scans Received" at bounding box center [603, 635] width 726 height 27
click at [545, 622] on button "Notarized Scans Received" at bounding box center [603, 635] width 726 height 27
click at [640, 622] on button "Notarized Scans Received" at bounding box center [603, 635] width 726 height 27
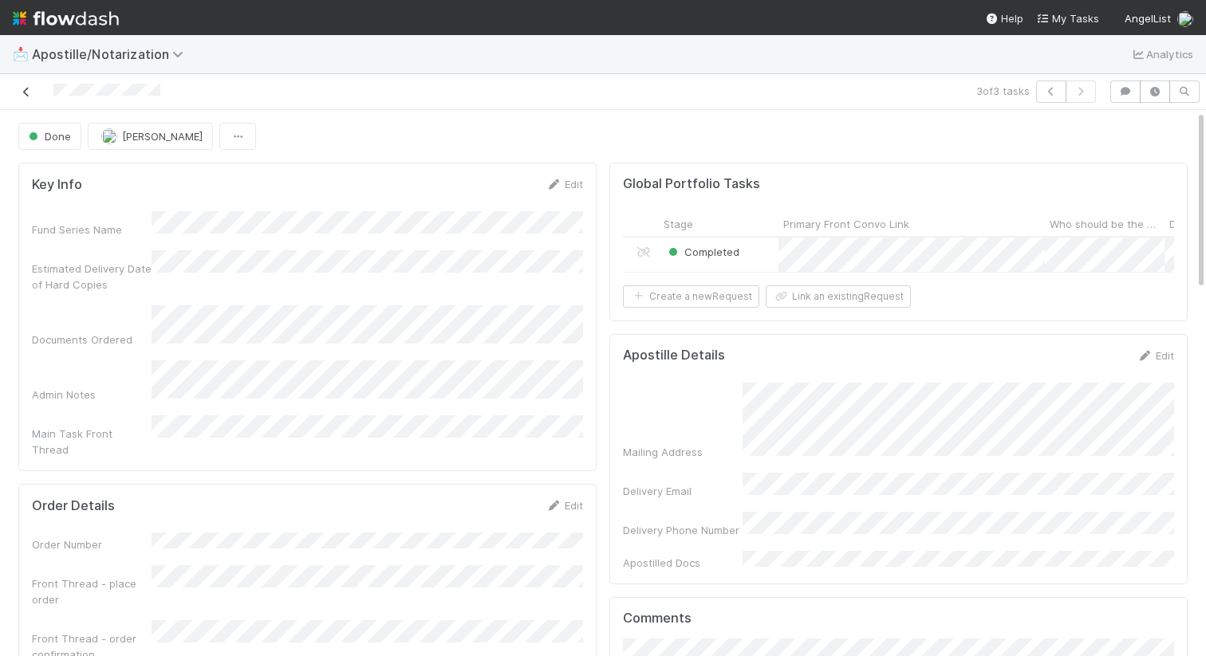
click at [31, 94] on icon at bounding box center [26, 92] width 16 height 10
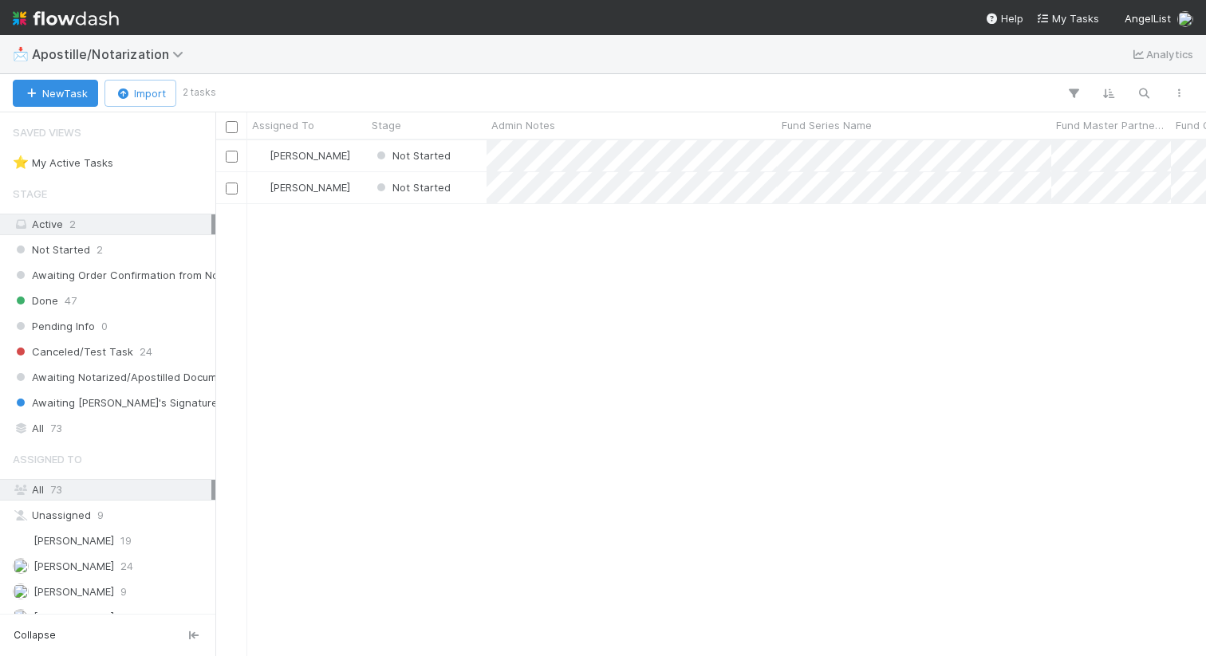
scroll to position [515, 990]
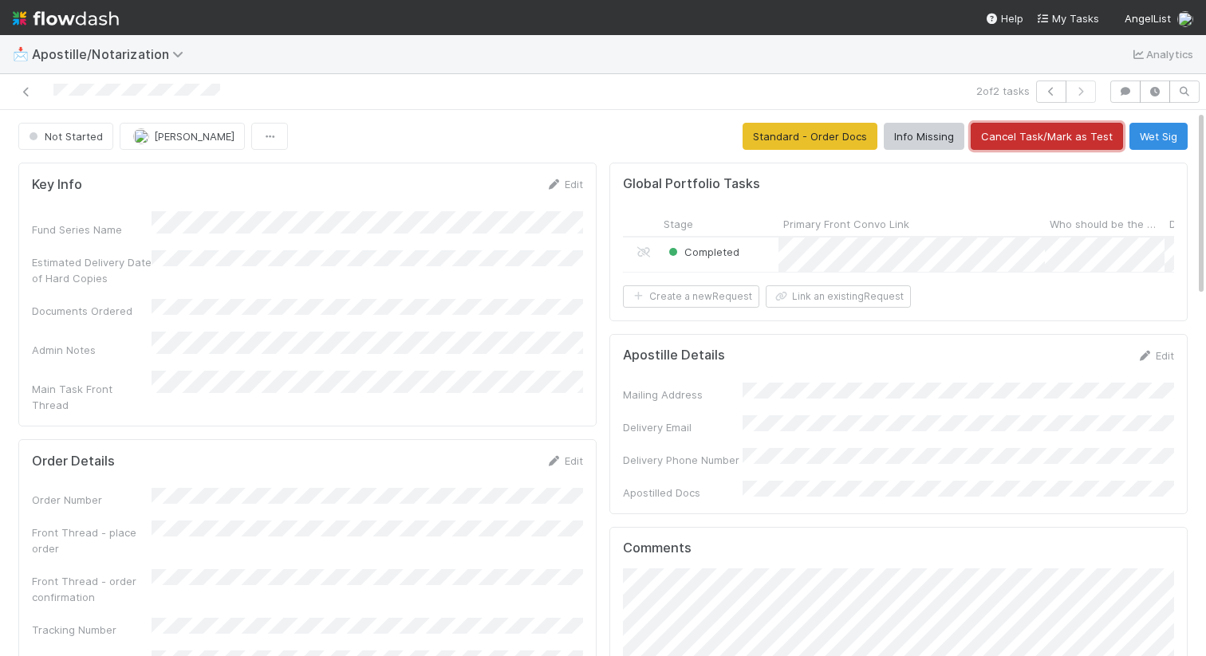
click at [1034, 127] on button "Cancel Task/Mark as Test" at bounding box center [1047, 136] width 152 height 27
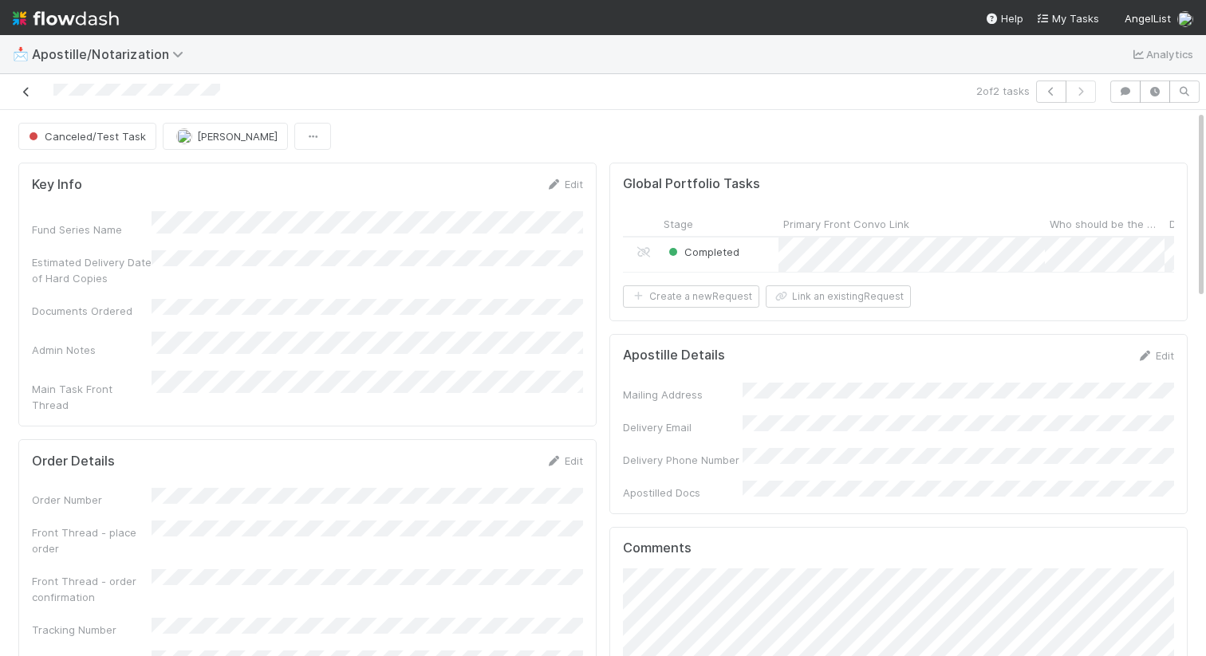
click at [33, 95] on icon at bounding box center [26, 92] width 16 height 10
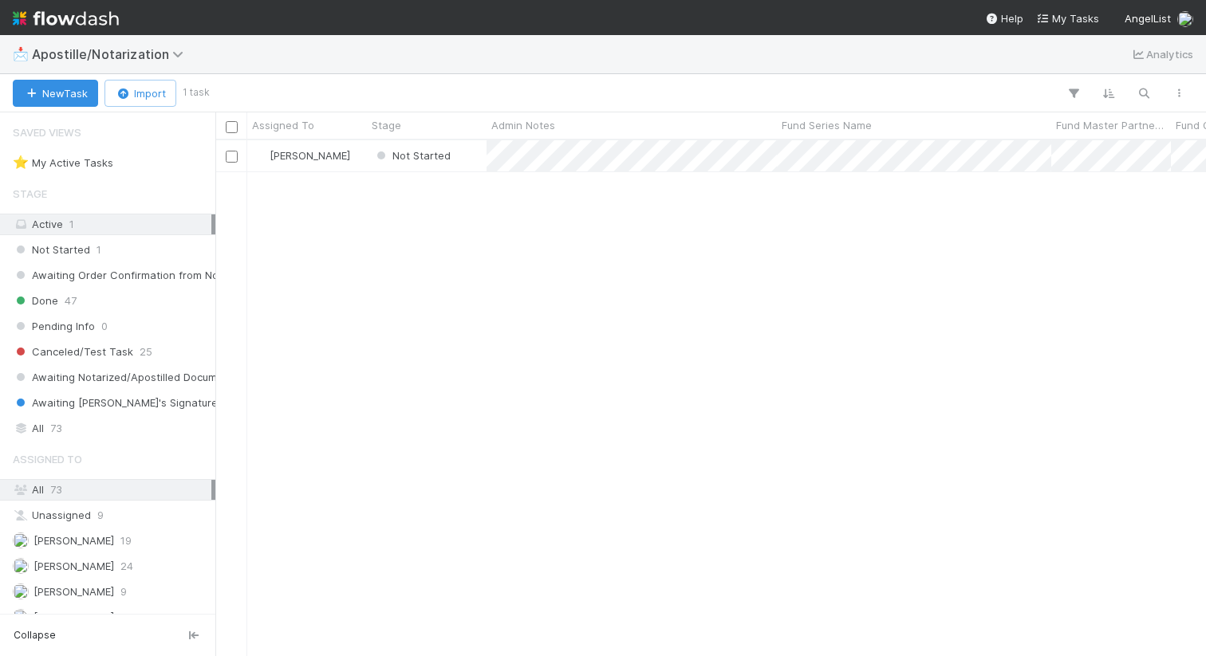
scroll to position [515, 990]
click at [126, 271] on span "Awaiting Order Confirmation from Notary" at bounding box center [126, 276] width 226 height 20
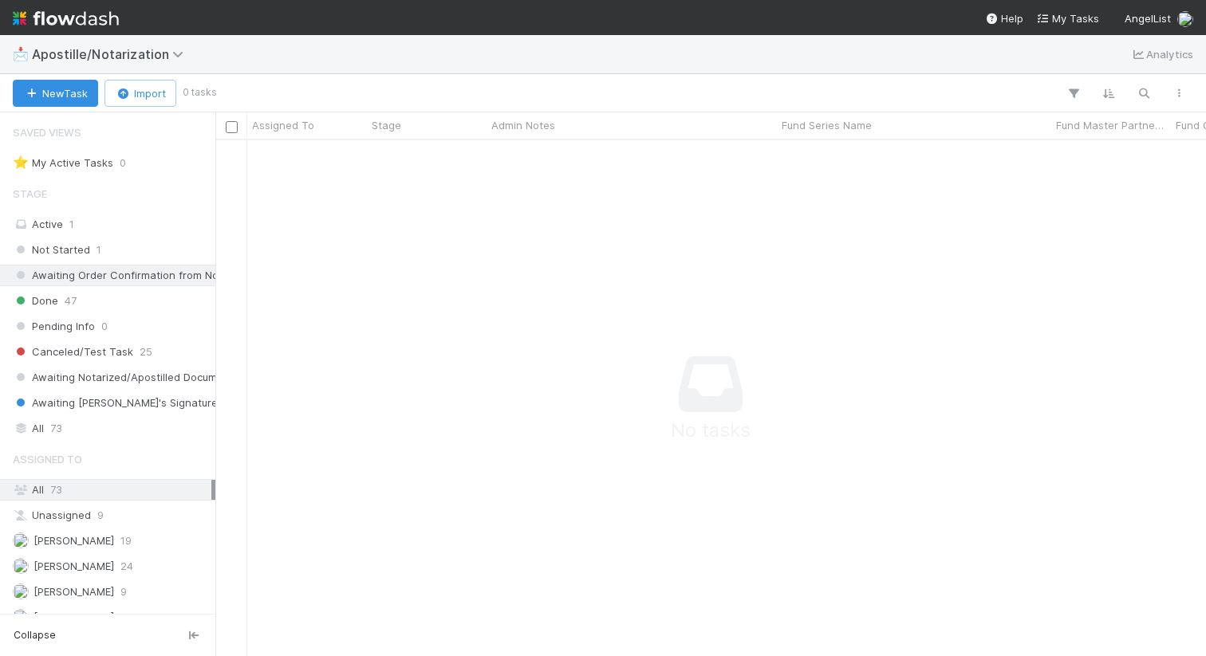
scroll to position [515, 990]
click at [133, 376] on span "Awaiting Notarized/Apostilled Documents" at bounding box center [126, 378] width 226 height 20
click at [139, 399] on span "Awaiting Josh's Signature" at bounding box center [115, 403] width 205 height 20
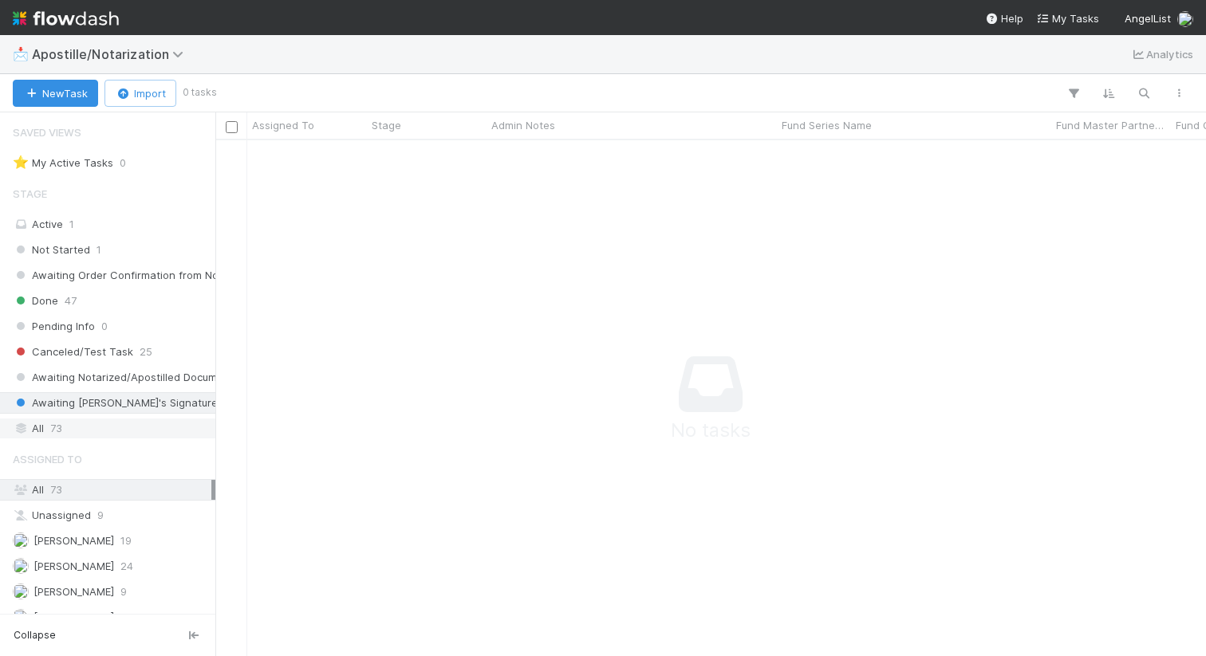
scroll to position [515, 990]
click at [96, 423] on div "All 73" at bounding box center [112, 429] width 199 height 20
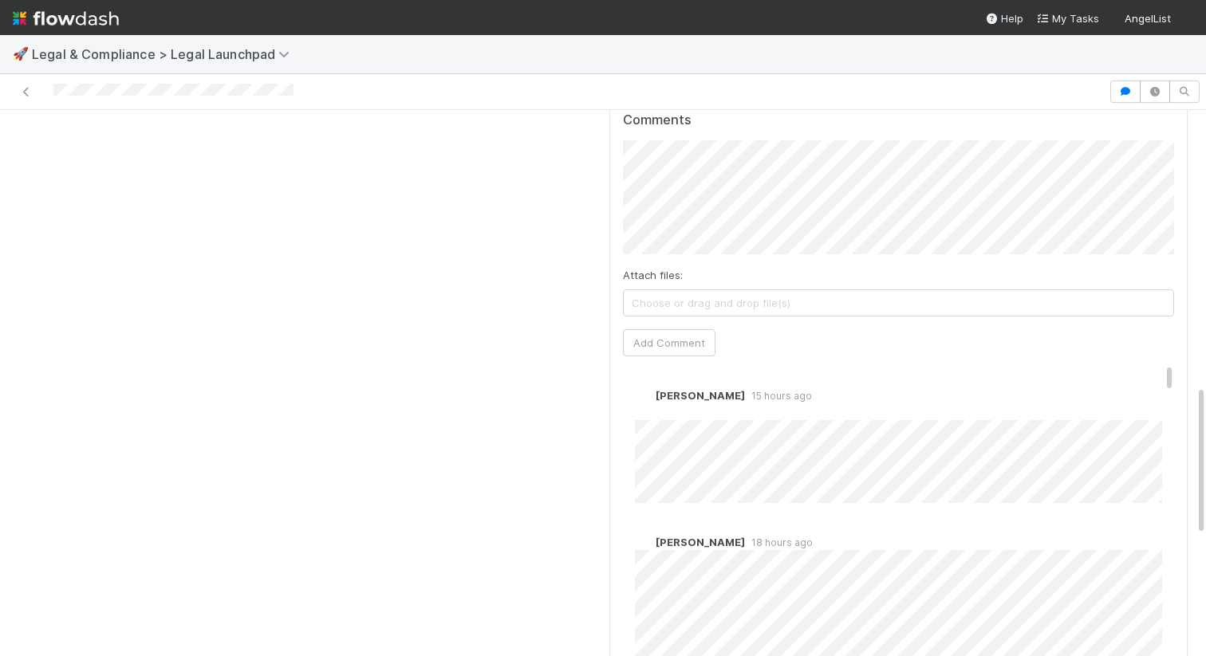
scroll to position [1010, 0]
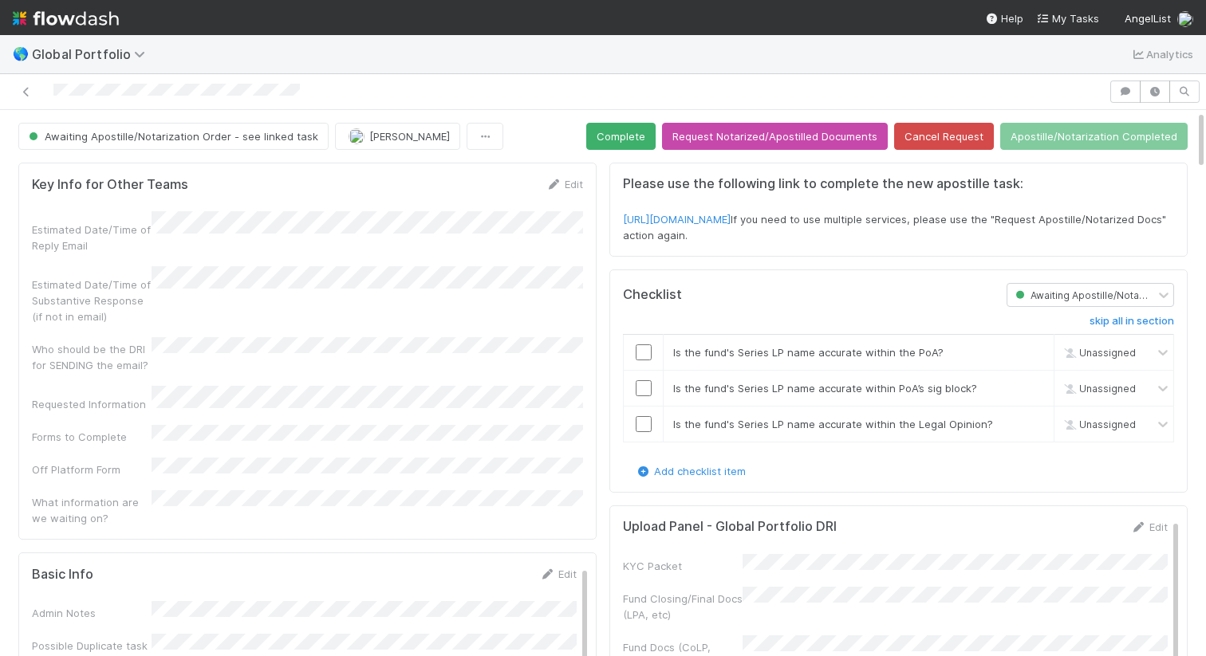
click at [352, 93] on div at bounding box center [554, 92] width 1096 height 22
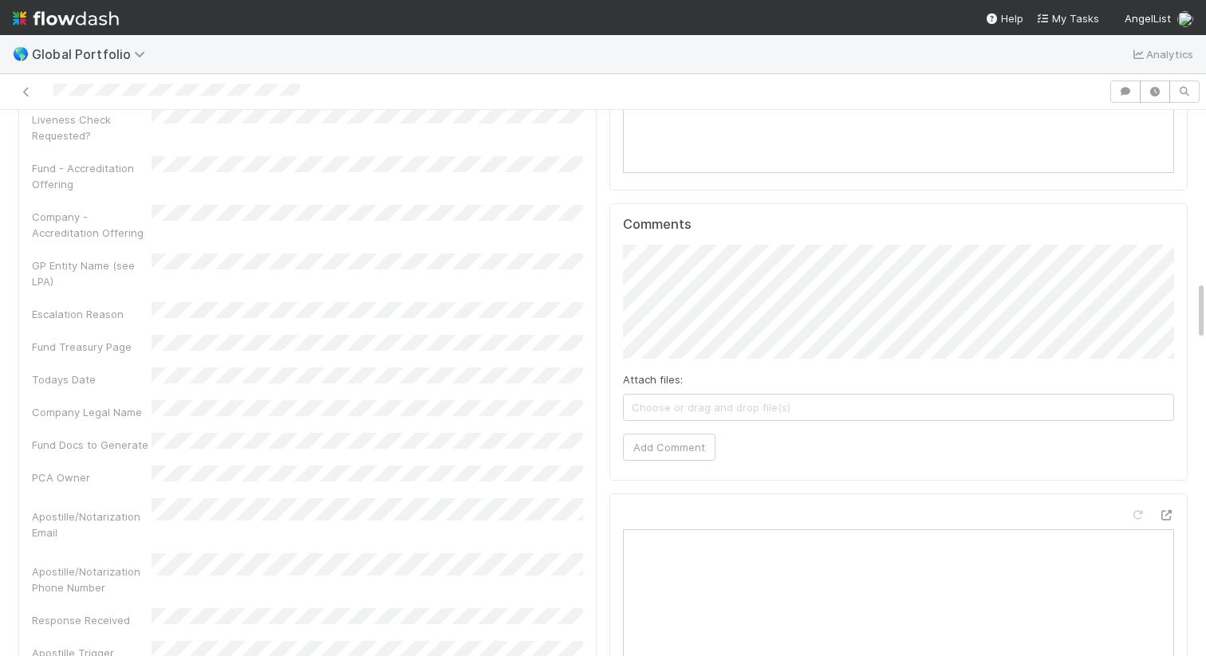
scroll to position [1582, 0]
